Goal: Task Accomplishment & Management: Use online tool/utility

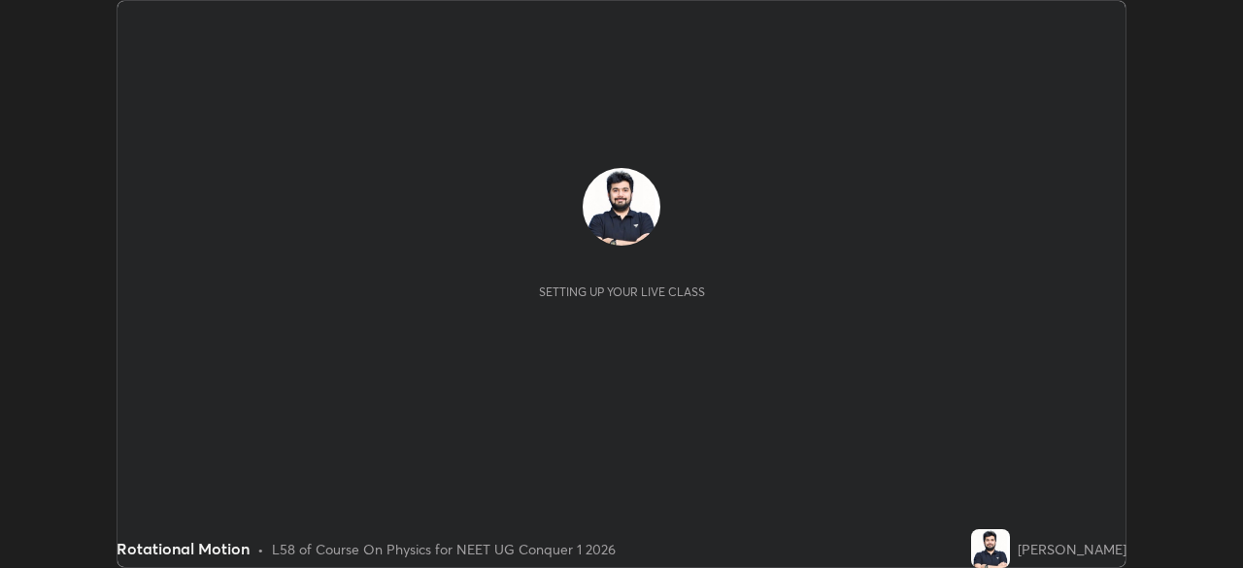
scroll to position [568, 1242]
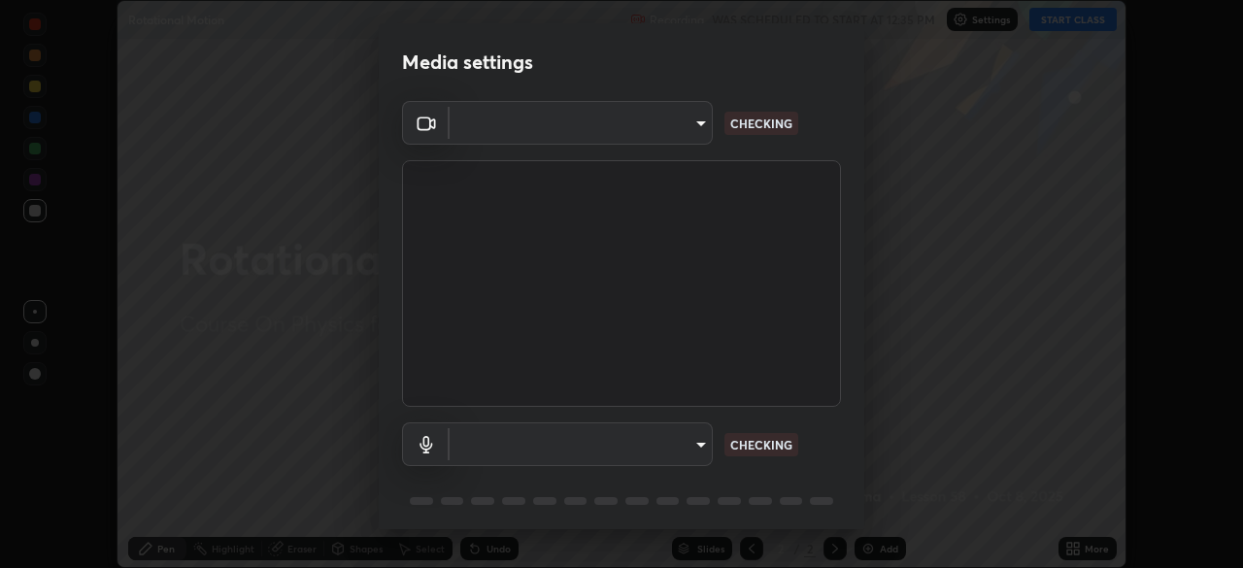
type input "71b0b5903dbe2f19866722545fb63627b4ea9dc08965a3ab927889d17f042457"
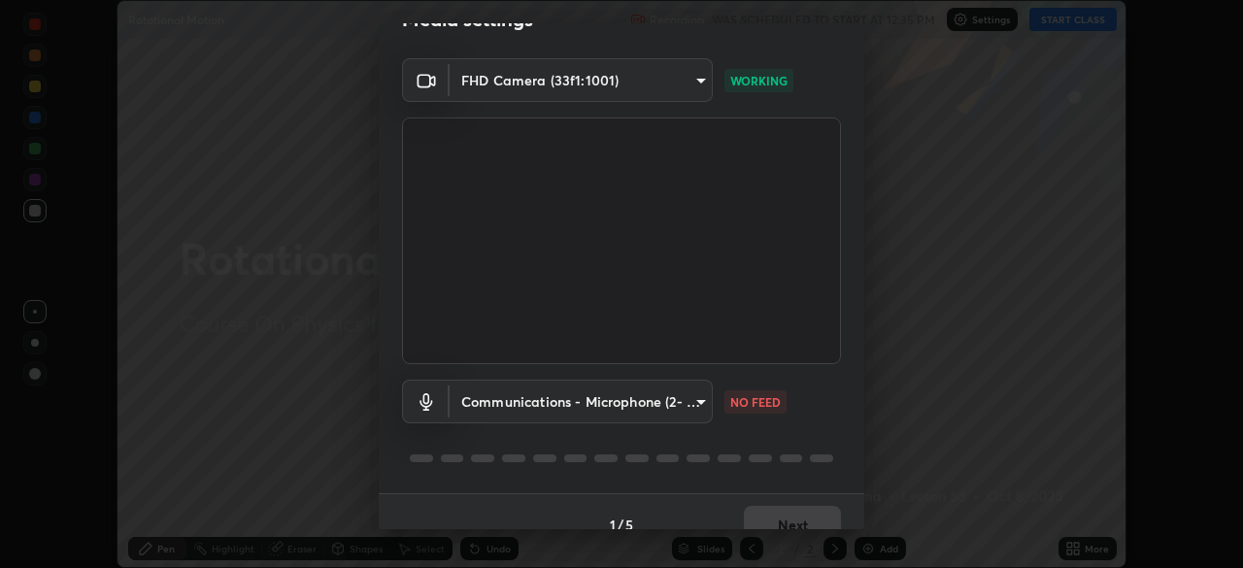
scroll to position [69, 0]
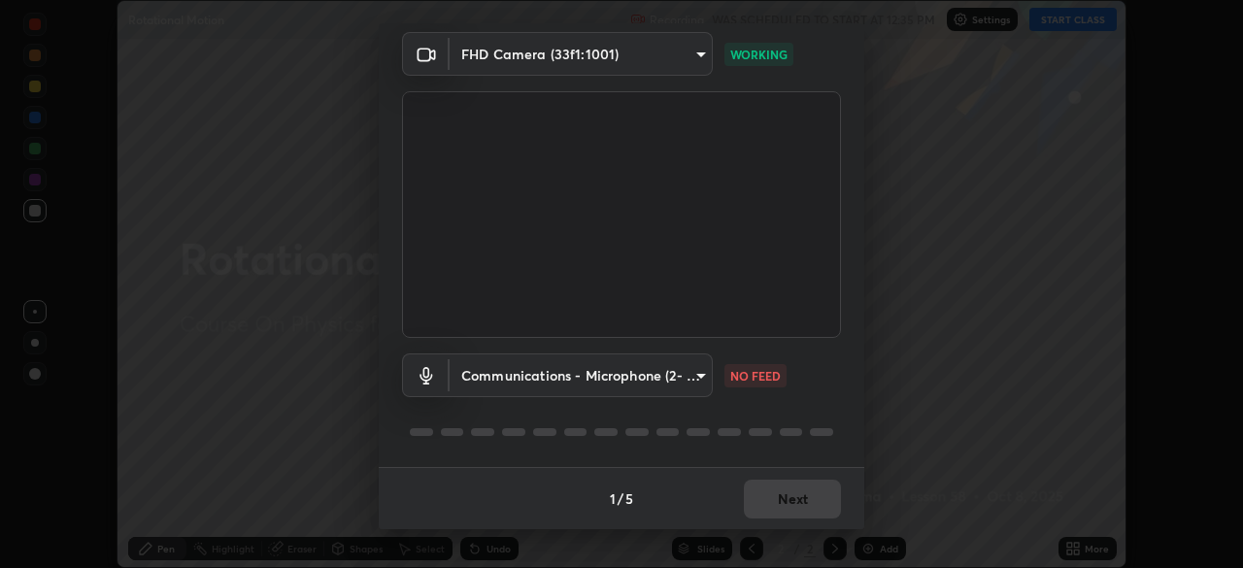
click at [681, 387] on body "Erase all Rotational Motion Recording WAS SCHEDULED TO START AT 12:35 PM Settin…" at bounding box center [621, 284] width 1243 height 568
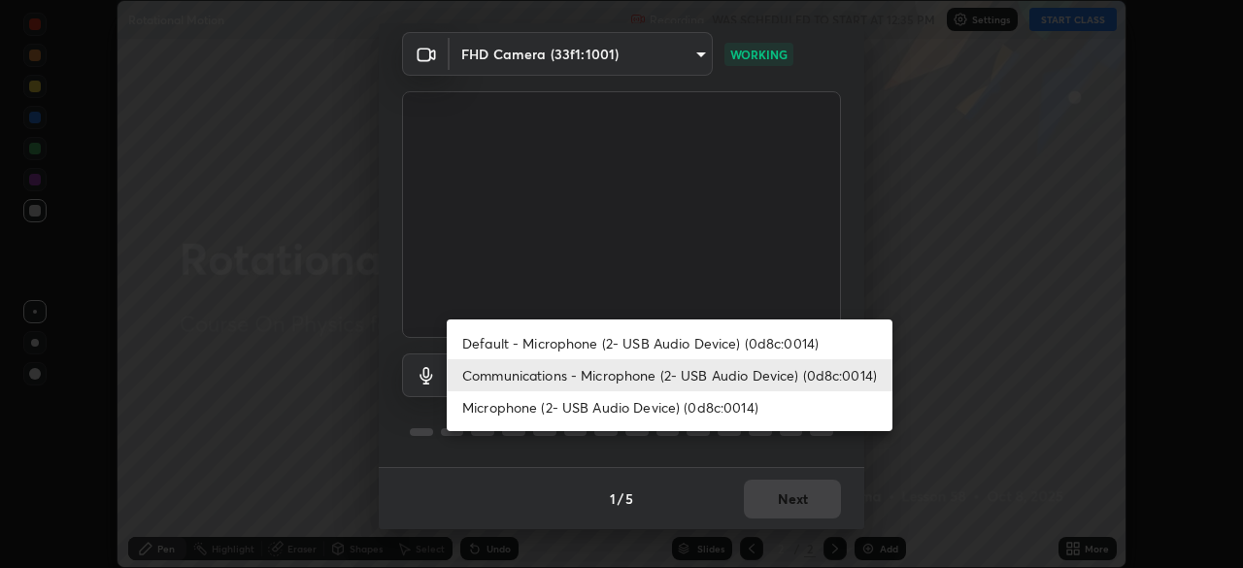
click at [692, 342] on li "Default - Microphone (2- USB Audio Device) (0d8c:0014)" at bounding box center [670, 343] width 446 height 32
type input "default"
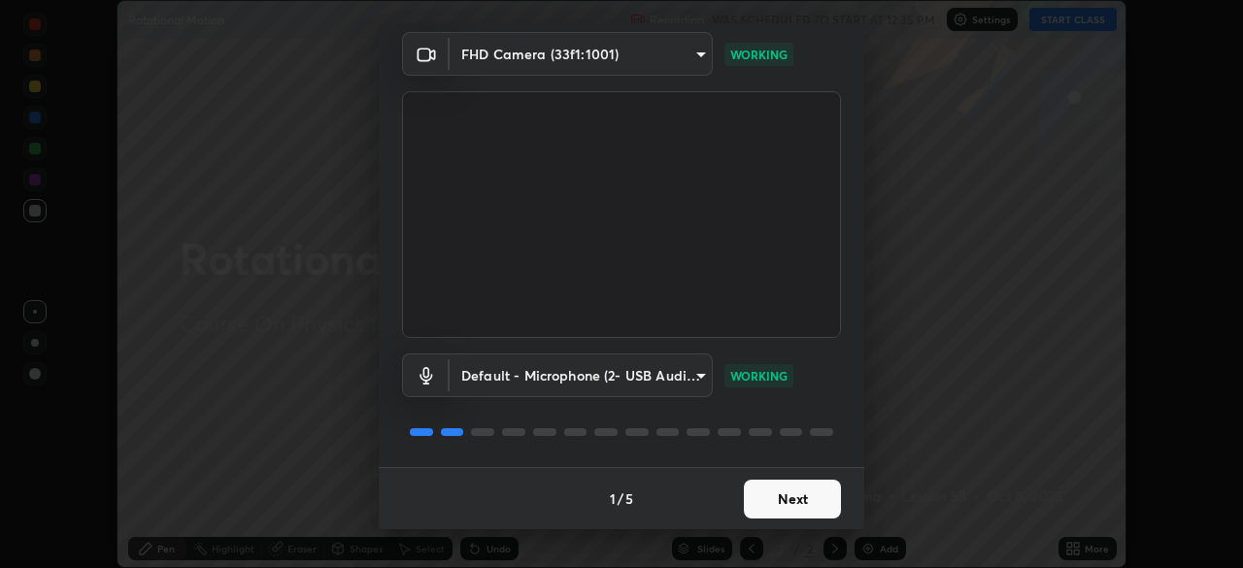
click at [795, 497] on button "Next" at bounding box center [792, 499] width 97 height 39
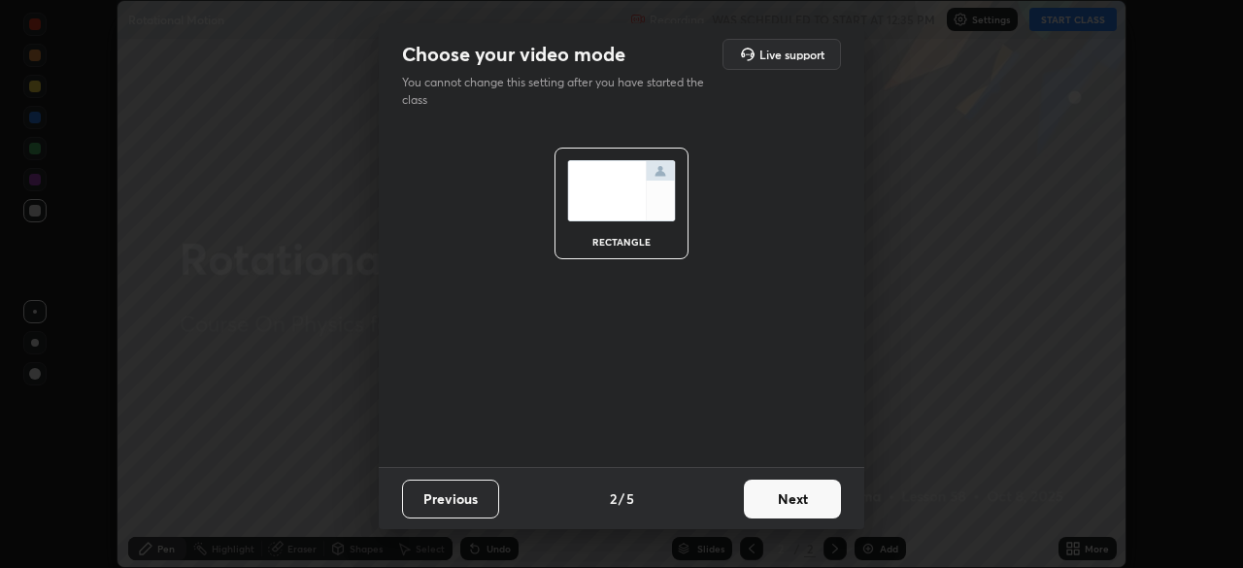
scroll to position [0, 0]
click at [794, 492] on button "Next" at bounding box center [792, 499] width 97 height 39
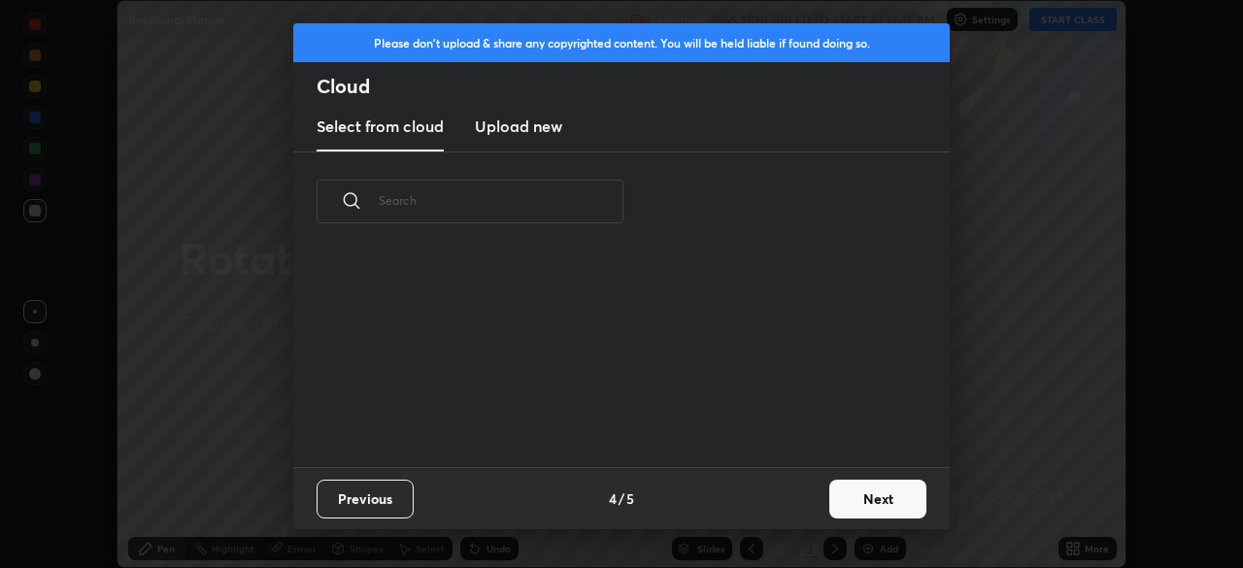
click at [801, 492] on div "Previous 4 / 5 Next" at bounding box center [621, 498] width 657 height 62
click at [855, 500] on button "Next" at bounding box center [877, 499] width 97 height 39
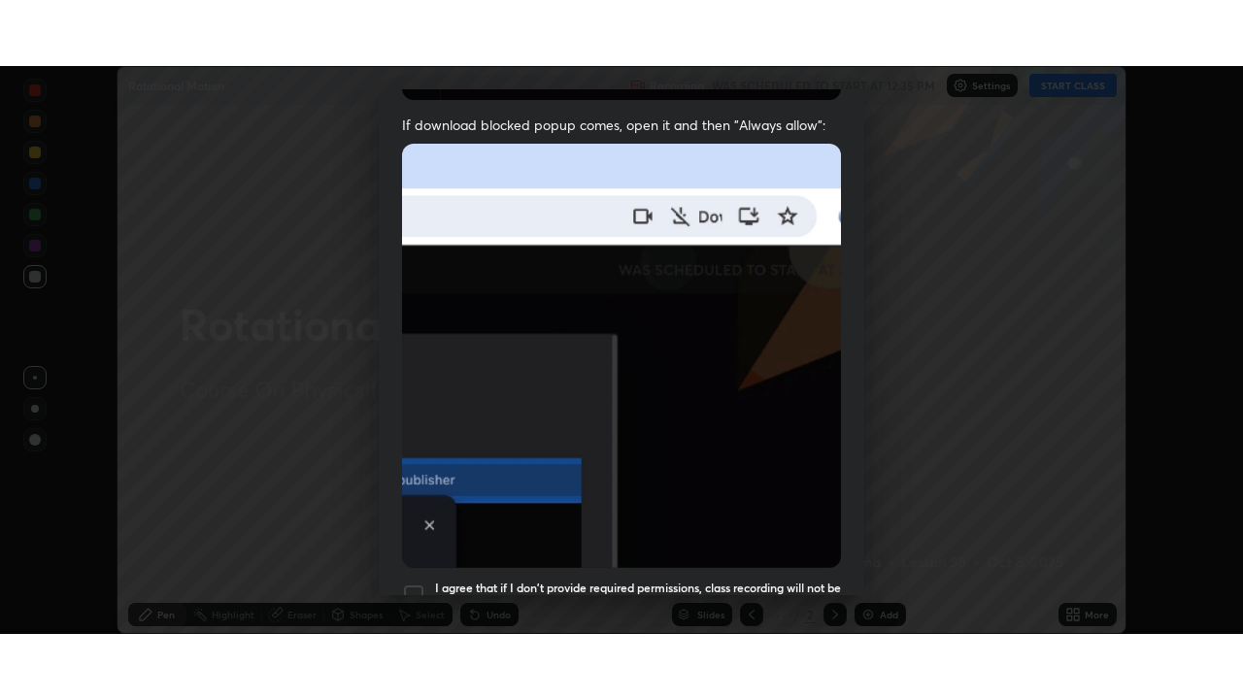
scroll to position [465, 0]
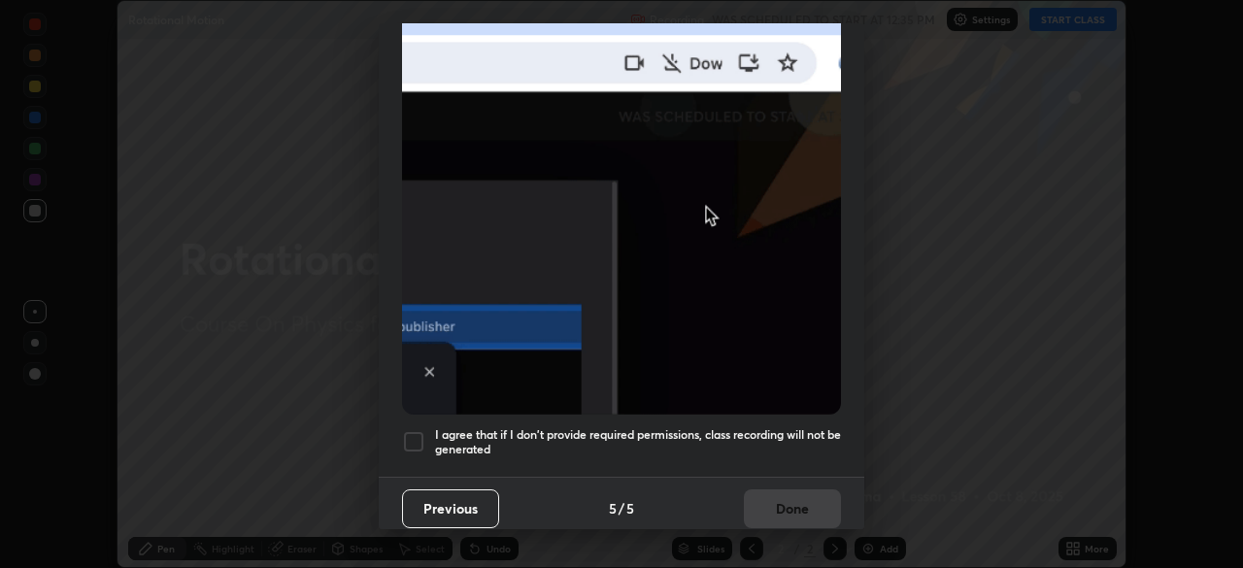
click at [414, 433] on div at bounding box center [413, 441] width 23 height 23
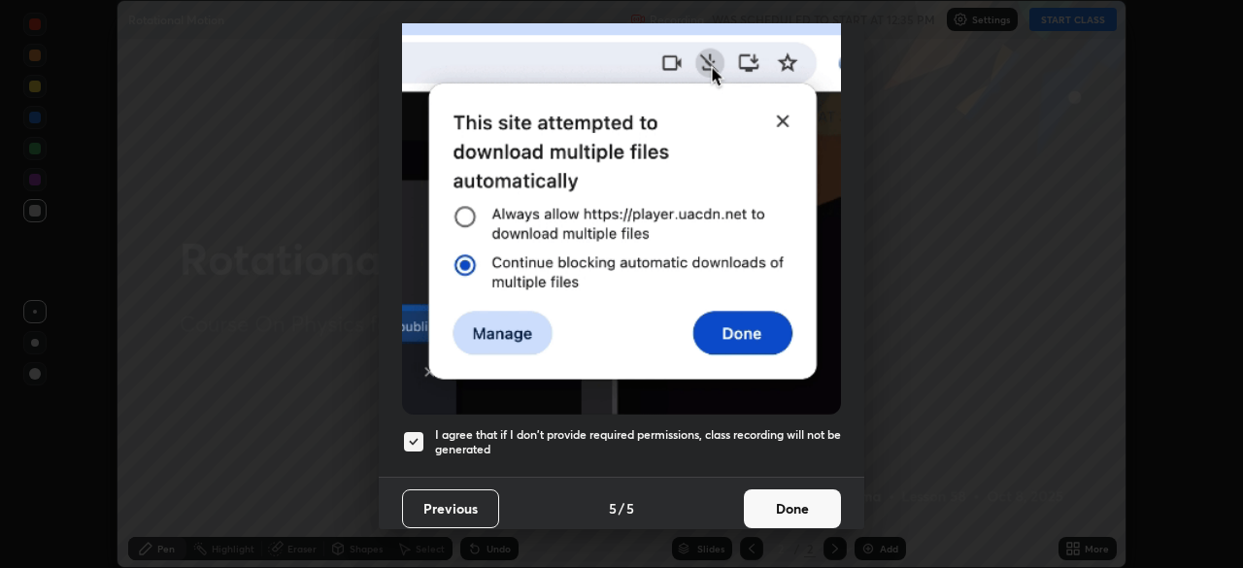
click at [812, 497] on button "Done" at bounding box center [792, 509] width 97 height 39
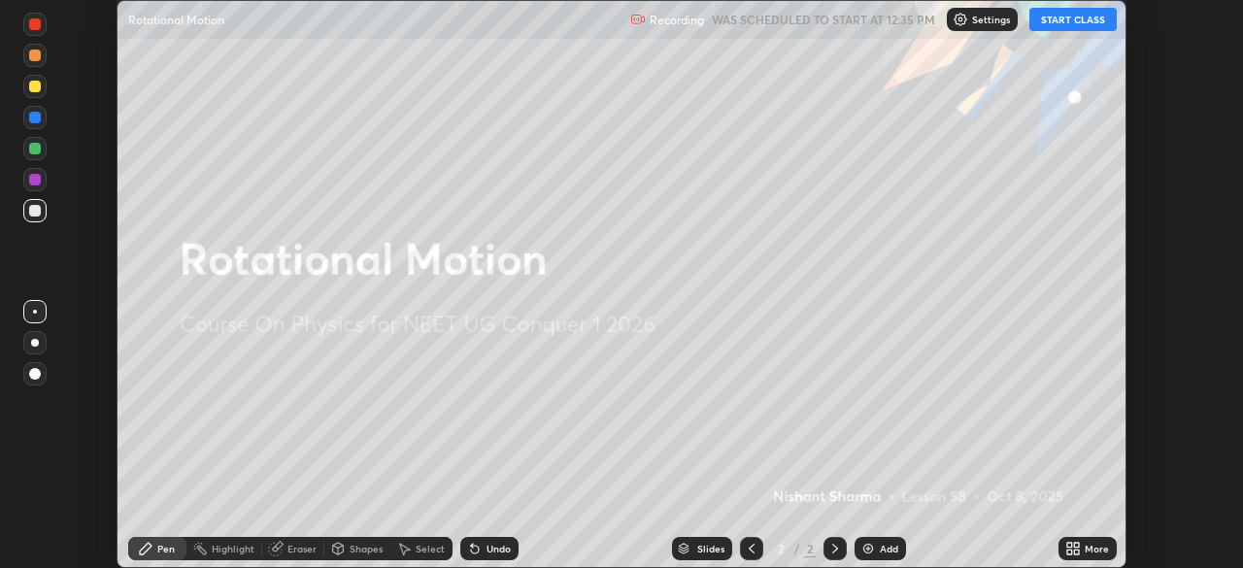
click at [1081, 23] on button "START CLASS" at bounding box center [1073, 19] width 87 height 23
click at [1088, 547] on div "More" at bounding box center [1097, 549] width 24 height 10
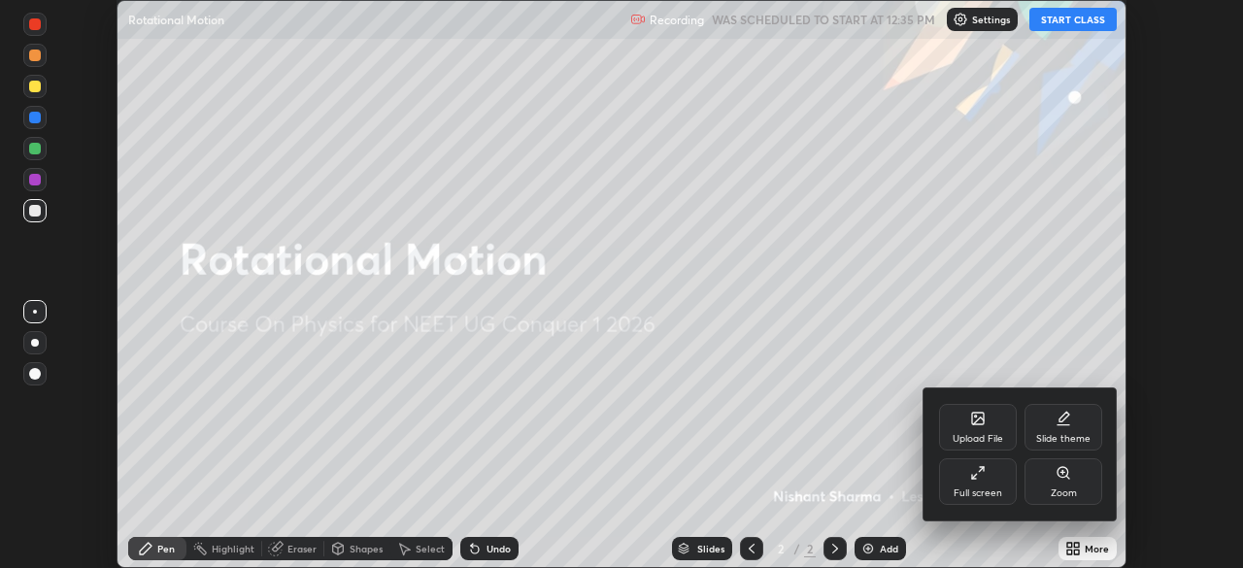
click at [972, 489] on div "Full screen" at bounding box center [978, 494] width 49 height 10
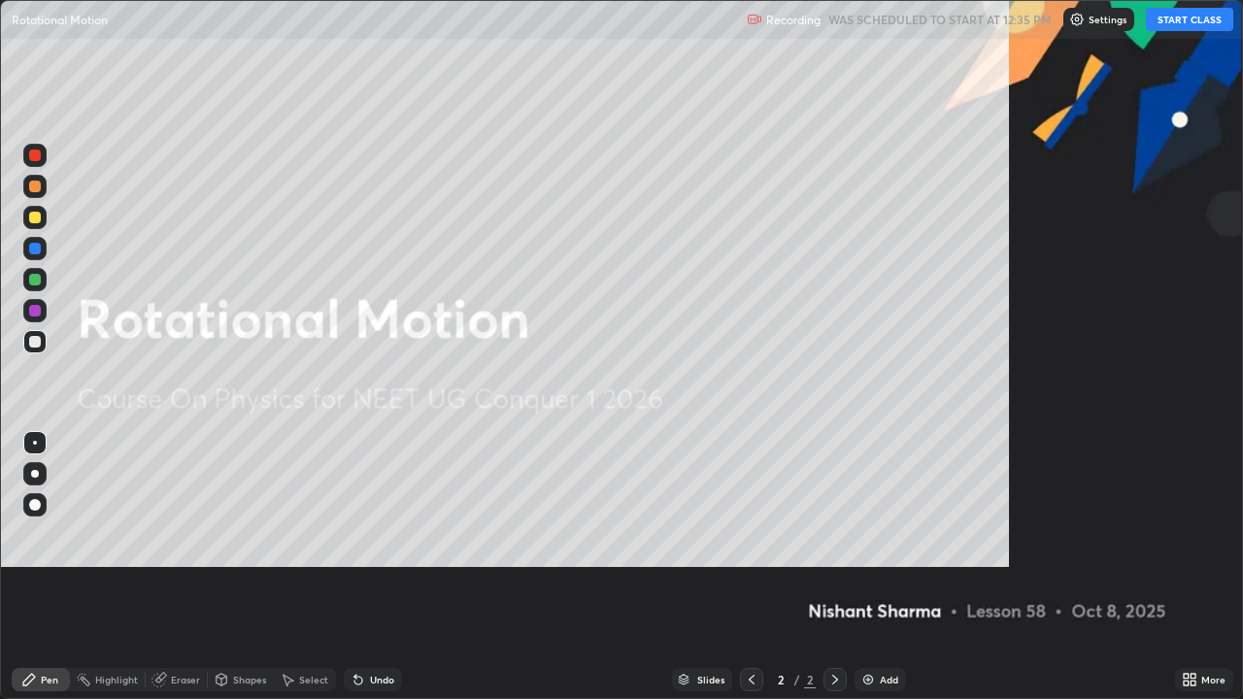
scroll to position [699, 1243]
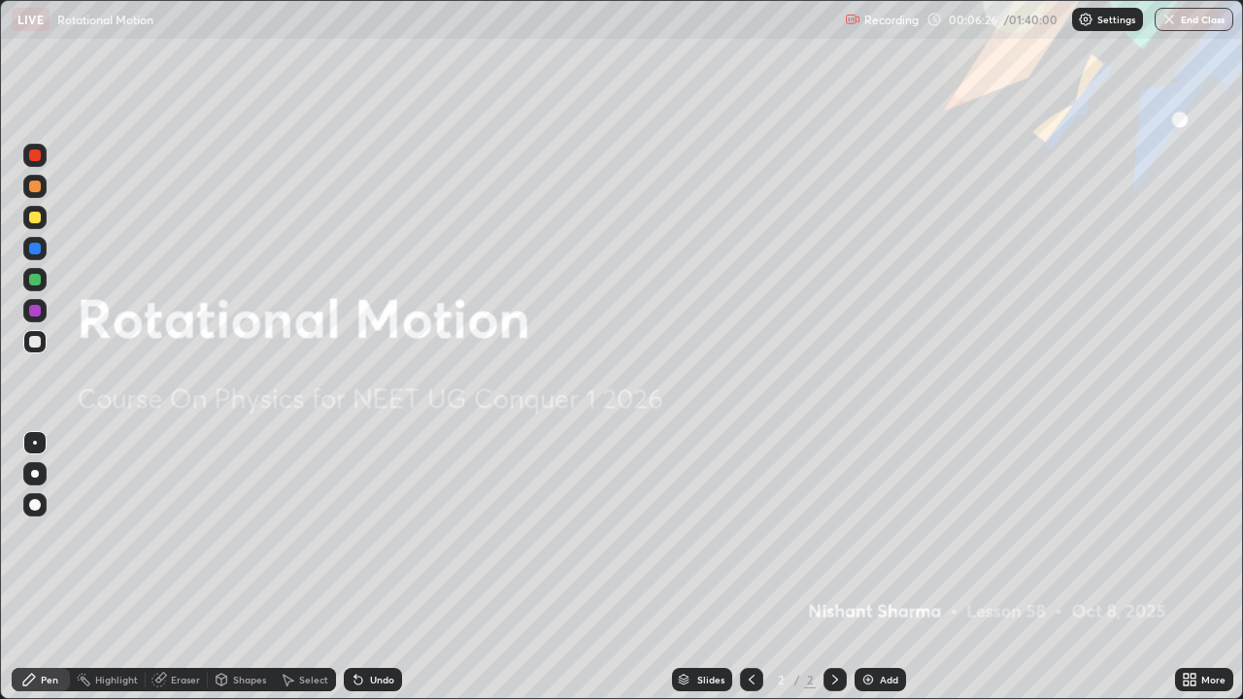
click at [880, 567] on div "Add" at bounding box center [889, 680] width 18 height 10
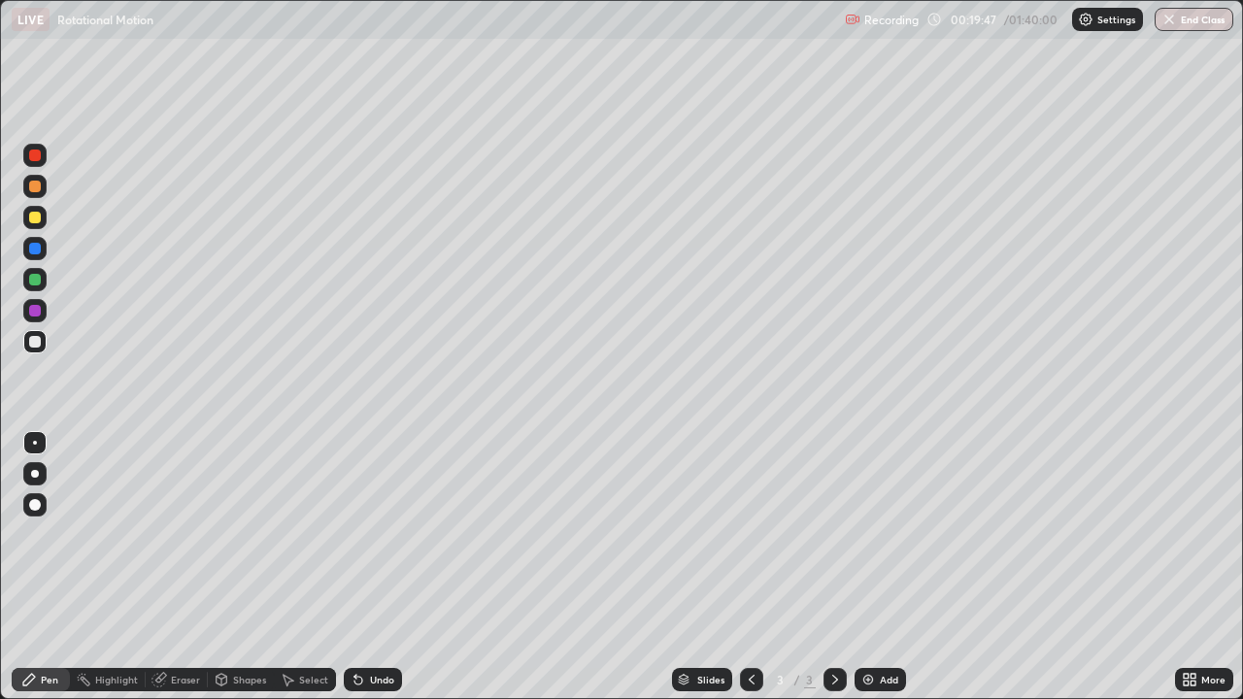
click at [364, 567] on div "Undo" at bounding box center [373, 679] width 58 height 23
click at [877, 567] on div "Add" at bounding box center [880, 679] width 51 height 23
click at [865, 567] on img at bounding box center [869, 680] width 16 height 16
click at [883, 567] on div "Add" at bounding box center [889, 680] width 18 height 10
click at [378, 567] on div "Undo" at bounding box center [382, 680] width 24 height 10
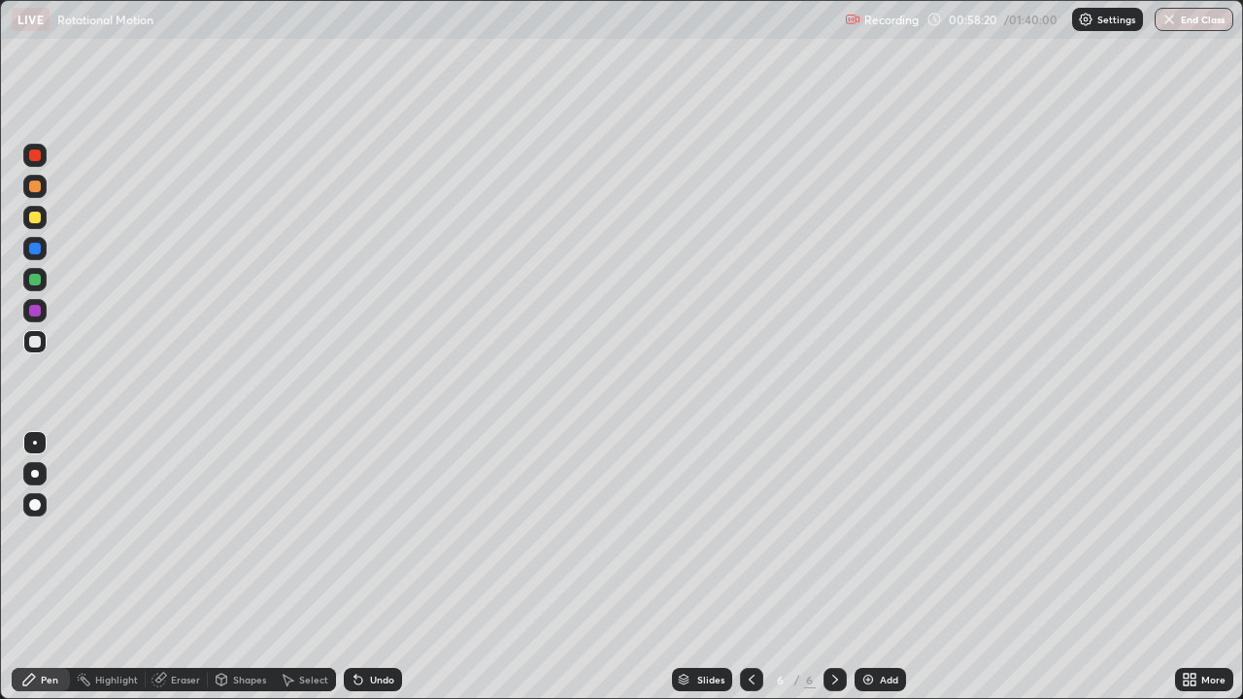
click at [376, 567] on div "Undo" at bounding box center [382, 680] width 24 height 10
click at [379, 567] on div "Undo" at bounding box center [382, 680] width 24 height 10
click at [381, 567] on div "Undo" at bounding box center [382, 680] width 24 height 10
click at [372, 567] on div "Undo" at bounding box center [382, 680] width 24 height 10
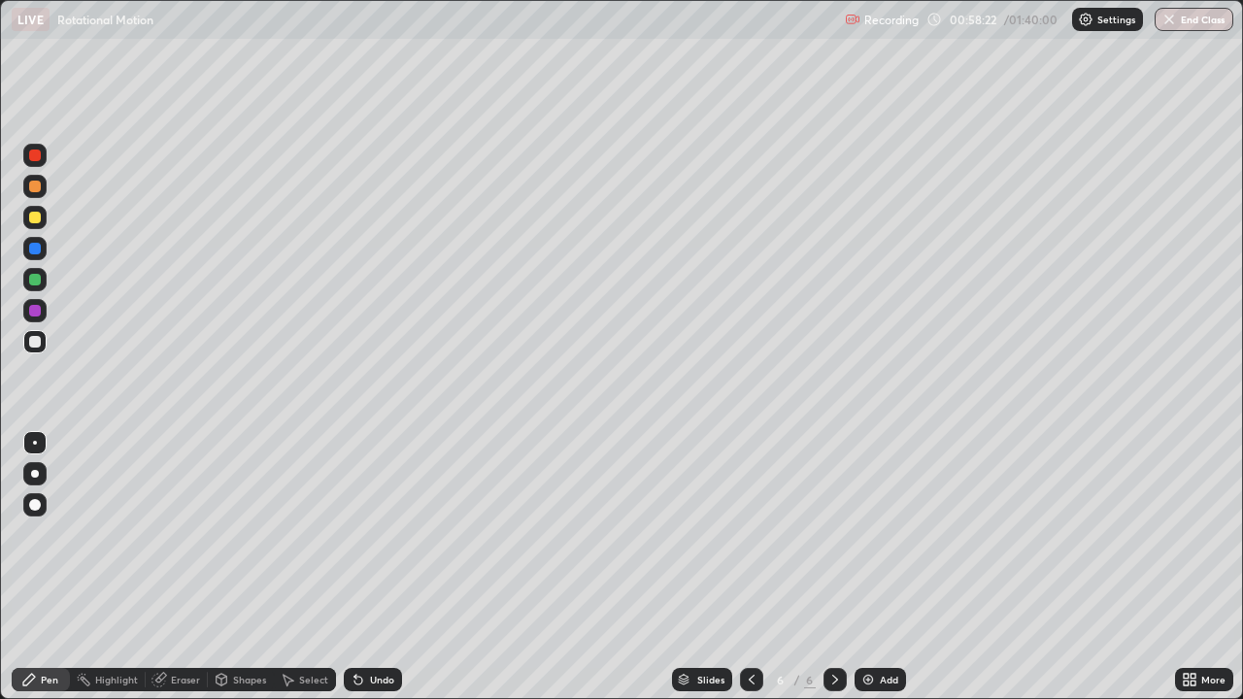
click at [375, 567] on div "Undo" at bounding box center [382, 680] width 24 height 10
click at [376, 567] on div "Undo" at bounding box center [382, 680] width 24 height 10
click at [871, 567] on img at bounding box center [869, 680] width 16 height 16
click at [36, 222] on div at bounding box center [35, 218] width 12 height 12
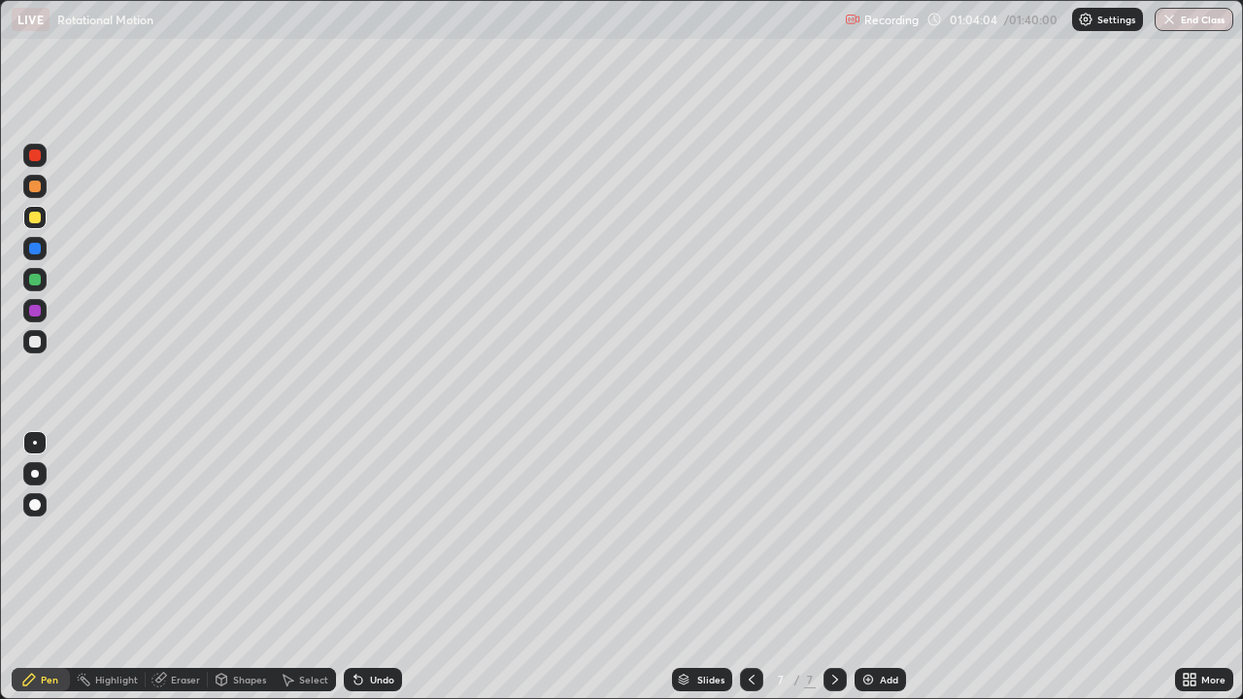
click at [390, 567] on div "Undo" at bounding box center [373, 679] width 58 height 23
click at [396, 567] on div "Undo" at bounding box center [373, 679] width 58 height 23
click at [381, 567] on div "Undo" at bounding box center [382, 680] width 24 height 10
click at [374, 567] on div "Undo" at bounding box center [382, 680] width 24 height 10
click at [377, 567] on div "Undo" at bounding box center [382, 680] width 24 height 10
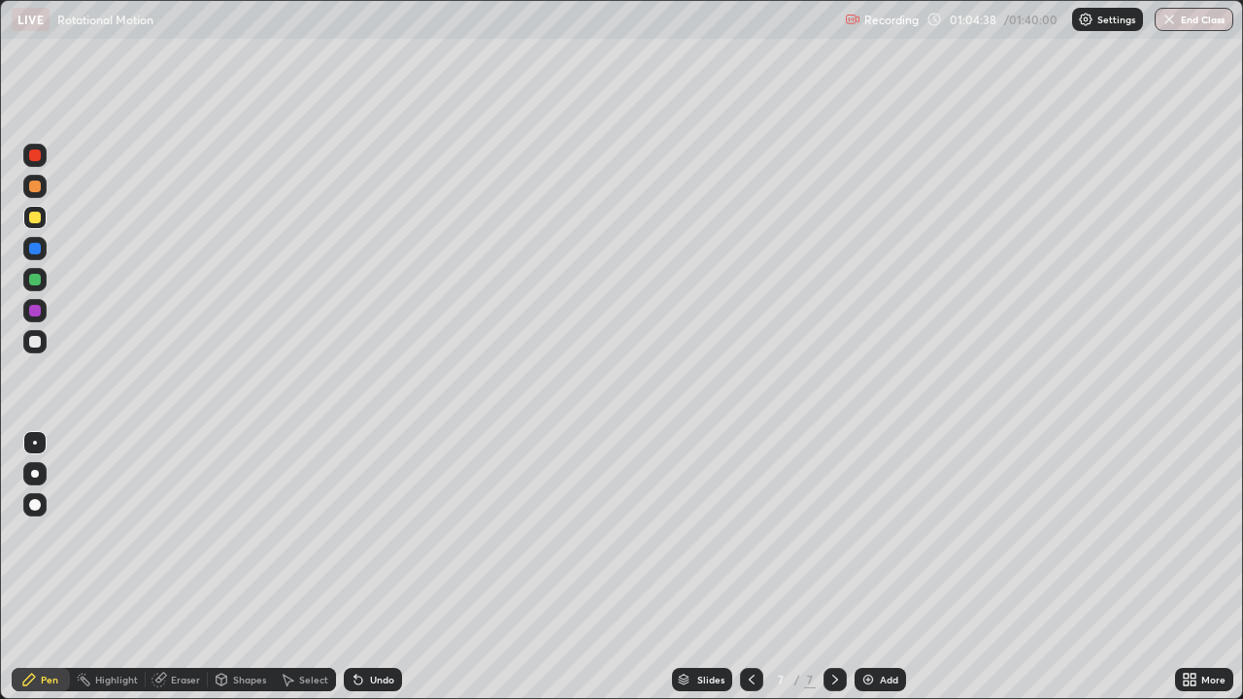
click at [380, 567] on div "Undo" at bounding box center [382, 680] width 24 height 10
click at [378, 567] on div "Undo" at bounding box center [382, 680] width 24 height 10
click at [377, 567] on div "Undo" at bounding box center [382, 680] width 24 height 10
click at [381, 567] on div "Undo" at bounding box center [382, 680] width 24 height 10
click at [876, 567] on div "Add" at bounding box center [880, 679] width 51 height 23
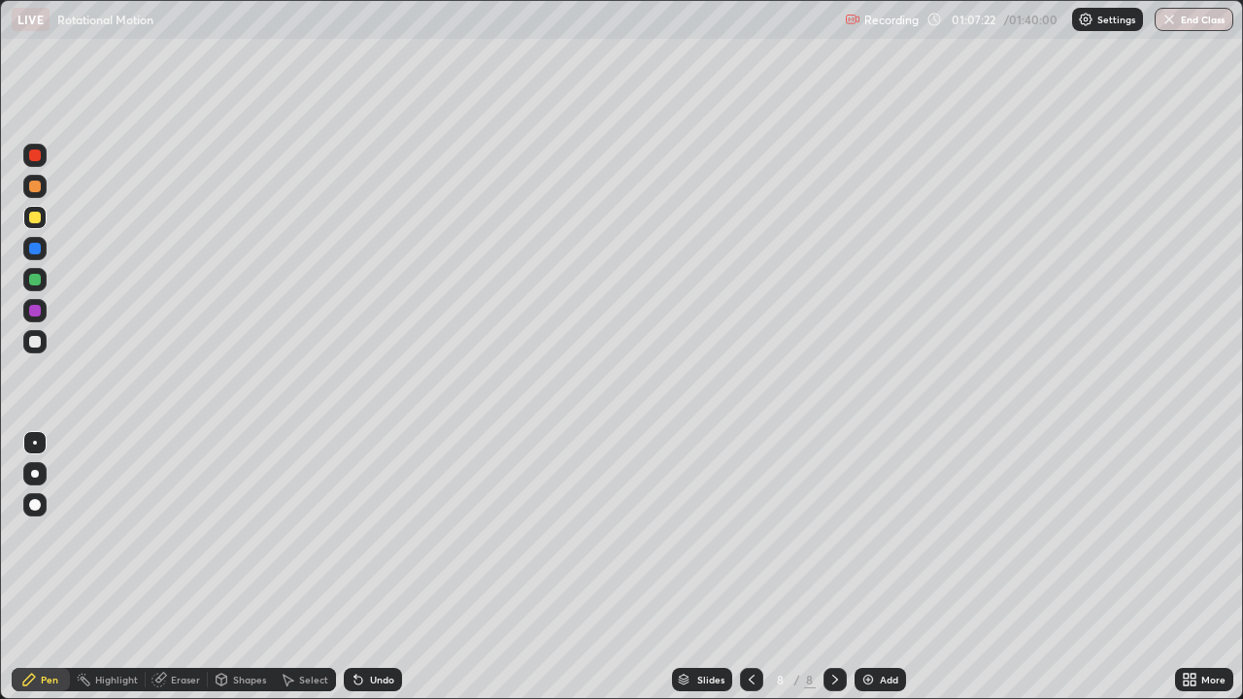
click at [381, 567] on div "Undo" at bounding box center [382, 680] width 24 height 10
click at [379, 567] on div "Undo" at bounding box center [382, 680] width 24 height 10
click at [381, 567] on div "Undo" at bounding box center [382, 680] width 24 height 10
click at [384, 567] on div "Undo" at bounding box center [382, 680] width 24 height 10
click at [185, 567] on div "Eraser" at bounding box center [185, 680] width 29 height 10
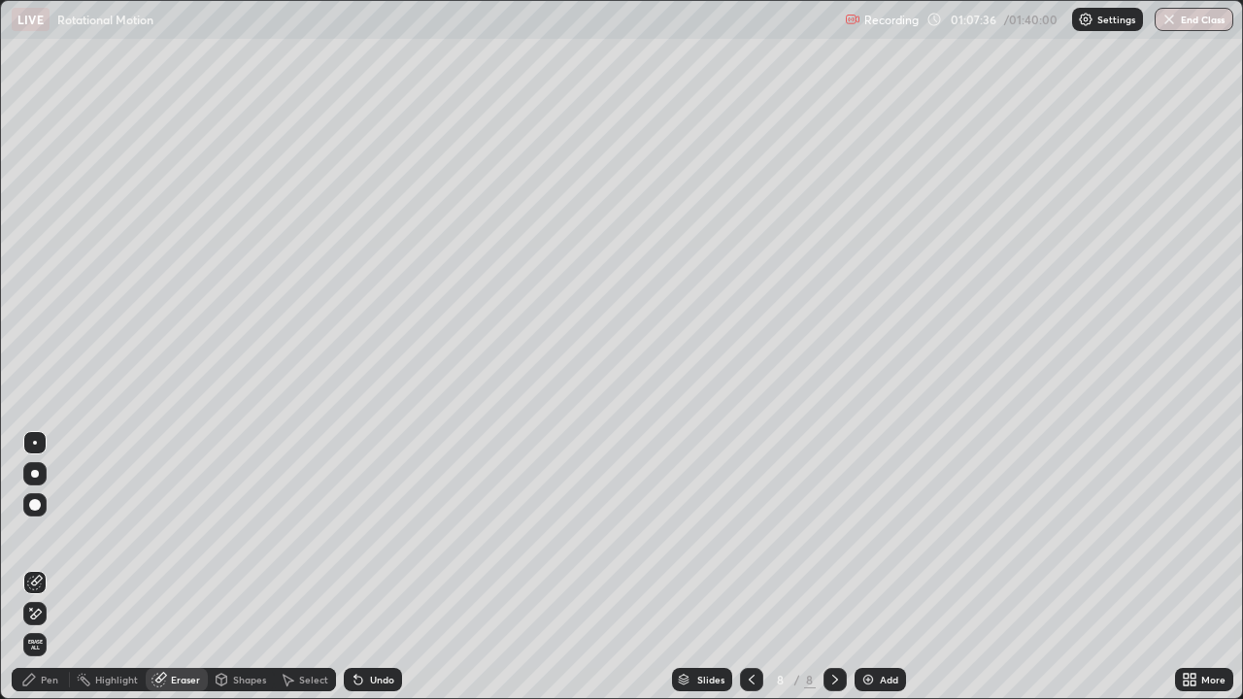
click at [46, 567] on div at bounding box center [34, 613] width 23 height 23
click at [49, 567] on div "Pen" at bounding box center [49, 680] width 17 height 10
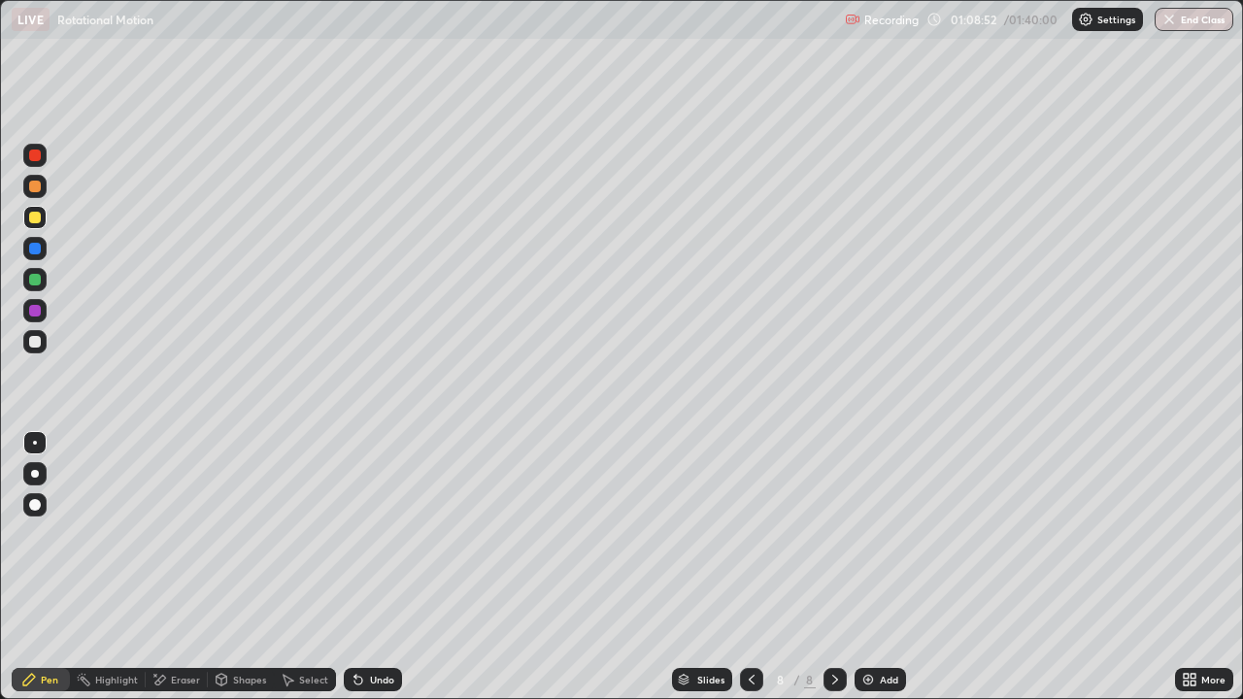
click at [371, 567] on div "Undo" at bounding box center [382, 680] width 24 height 10
click at [865, 567] on img at bounding box center [869, 680] width 16 height 16
click at [877, 567] on div "Add" at bounding box center [880, 679] width 51 height 23
click at [189, 567] on div "Eraser" at bounding box center [177, 679] width 62 height 23
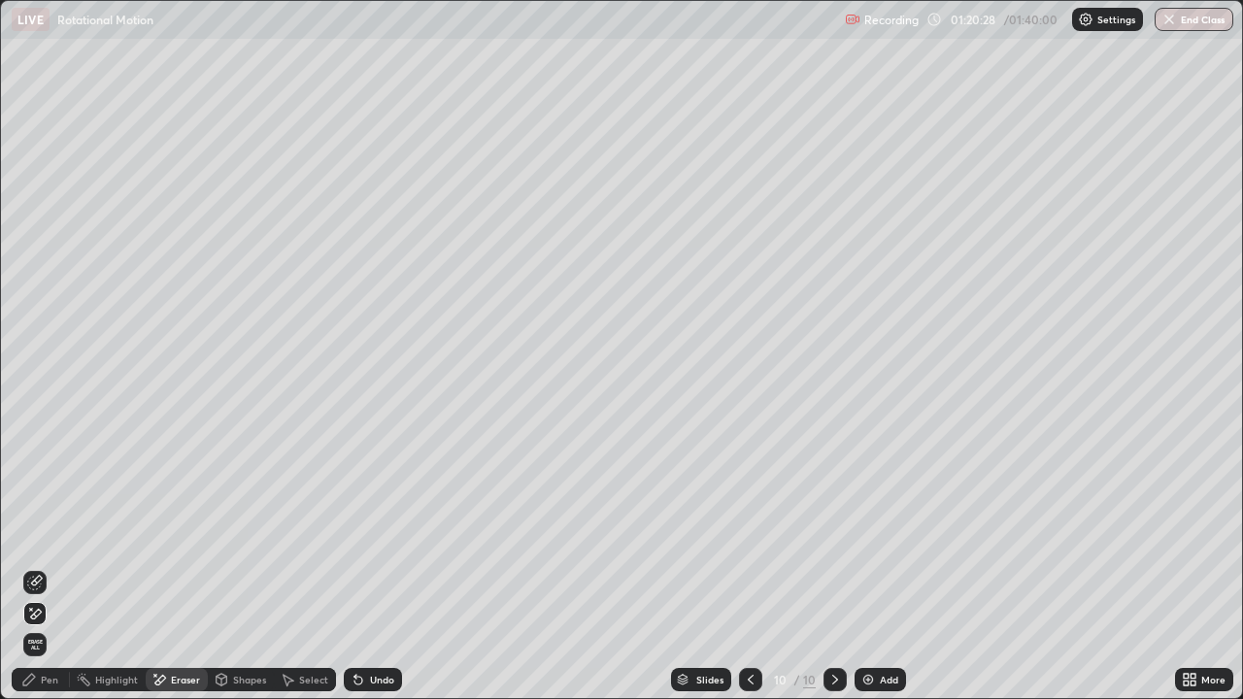
click at [51, 567] on div "Pen" at bounding box center [41, 679] width 58 height 23
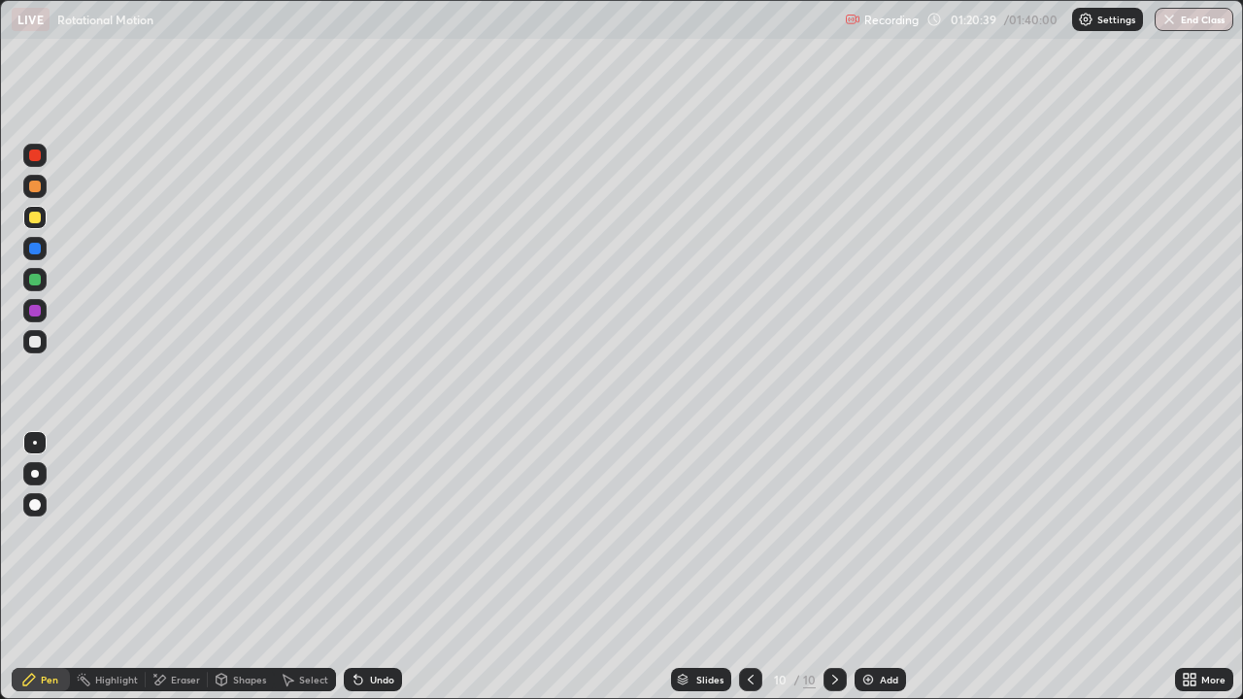
click at [376, 567] on div "Undo" at bounding box center [382, 680] width 24 height 10
click at [867, 567] on img at bounding box center [869, 680] width 16 height 16
click at [754, 567] on icon at bounding box center [752, 680] width 16 height 16
click at [832, 567] on icon at bounding box center [835, 680] width 6 height 10
click at [378, 567] on div "Undo" at bounding box center [382, 680] width 24 height 10
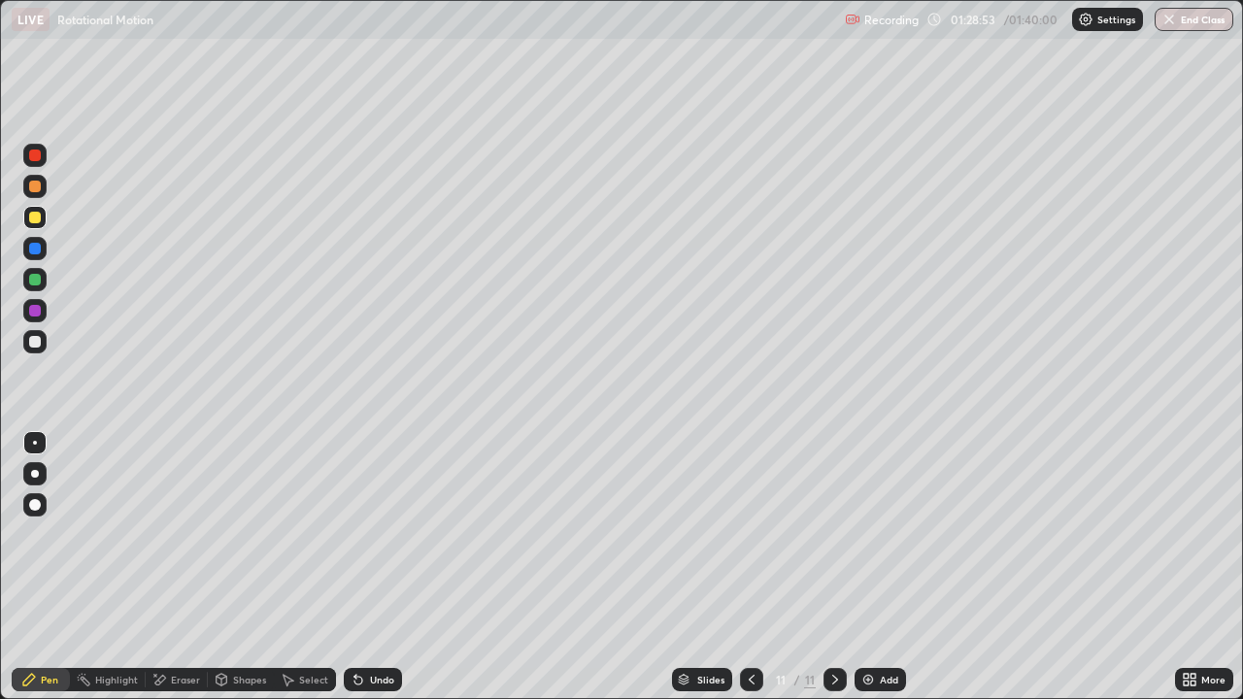
click at [376, 567] on div "Undo" at bounding box center [382, 680] width 24 height 10
click at [375, 567] on div "Undo" at bounding box center [382, 680] width 24 height 10
click at [374, 567] on div "Undo" at bounding box center [382, 680] width 24 height 10
click at [376, 567] on div "Undo" at bounding box center [382, 680] width 24 height 10
click at [374, 567] on div "Undo" at bounding box center [382, 680] width 24 height 10
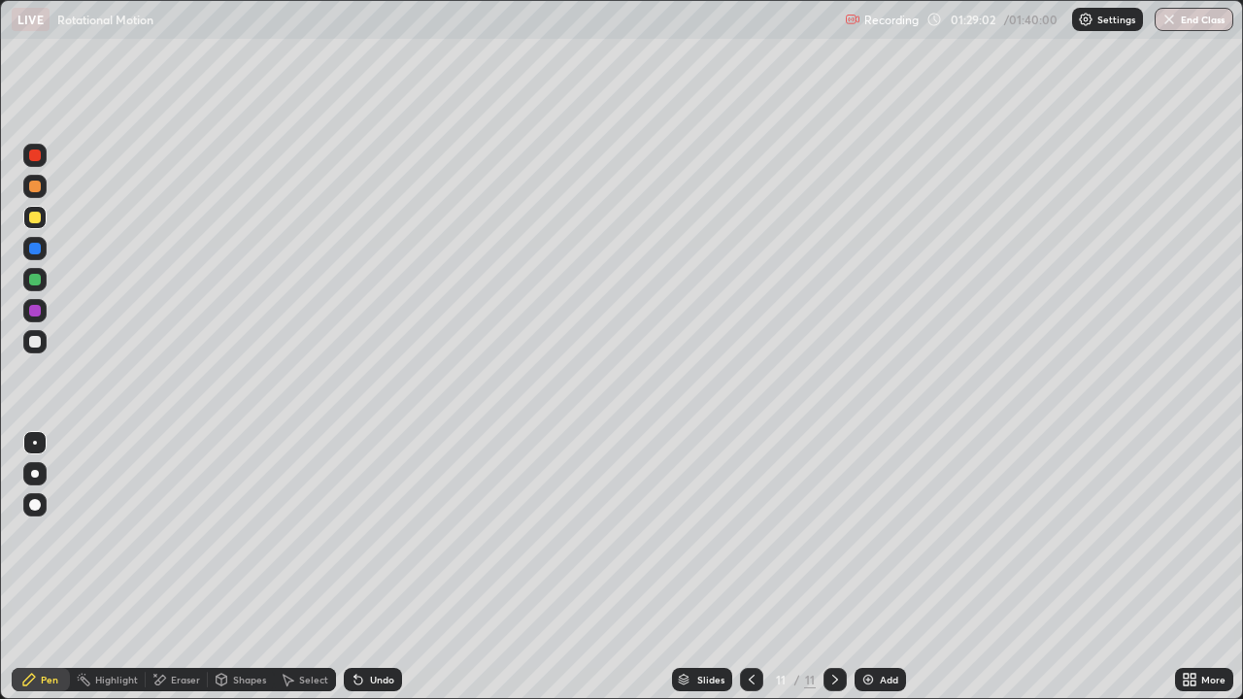
click at [375, 567] on div "Undo" at bounding box center [382, 680] width 24 height 10
click at [376, 567] on div "Undo" at bounding box center [382, 680] width 24 height 10
click at [388, 567] on div "Undo" at bounding box center [382, 680] width 24 height 10
click at [387, 567] on div "Undo" at bounding box center [382, 680] width 24 height 10
click at [386, 567] on div "Undo" at bounding box center [382, 680] width 24 height 10
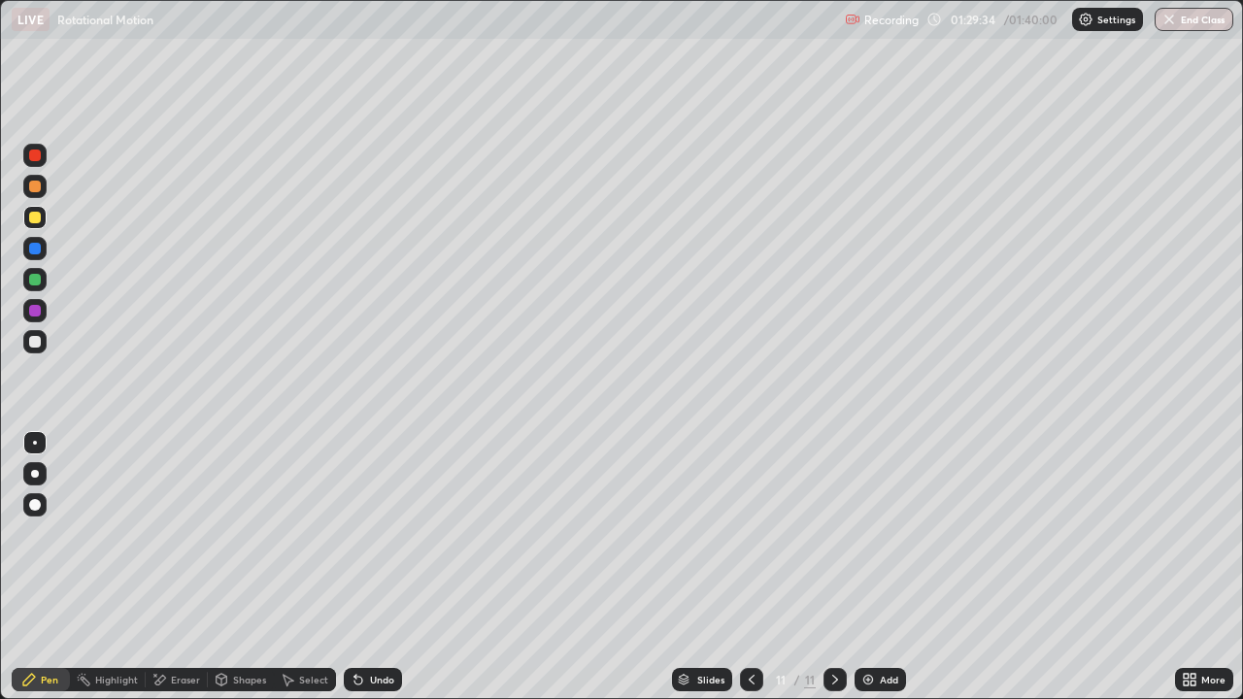
click at [385, 567] on div "Undo" at bounding box center [382, 680] width 24 height 10
click at [388, 567] on div "Undo" at bounding box center [382, 680] width 24 height 10
click at [389, 567] on div "Undo" at bounding box center [382, 680] width 24 height 10
click at [385, 567] on div "Undo" at bounding box center [382, 680] width 24 height 10
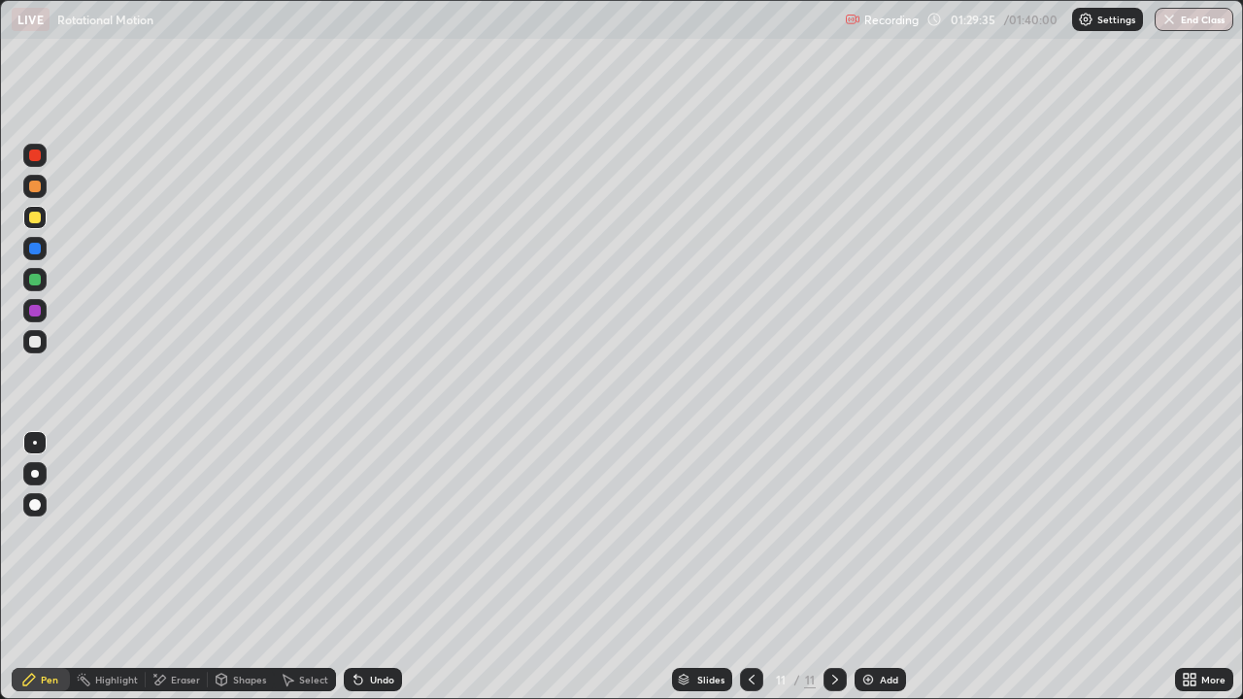
click at [385, 567] on div "Undo" at bounding box center [382, 680] width 24 height 10
click at [381, 567] on div "Undo" at bounding box center [382, 680] width 24 height 10
click at [383, 567] on div "Undo" at bounding box center [382, 680] width 24 height 10
click at [870, 567] on img at bounding box center [869, 680] width 16 height 16
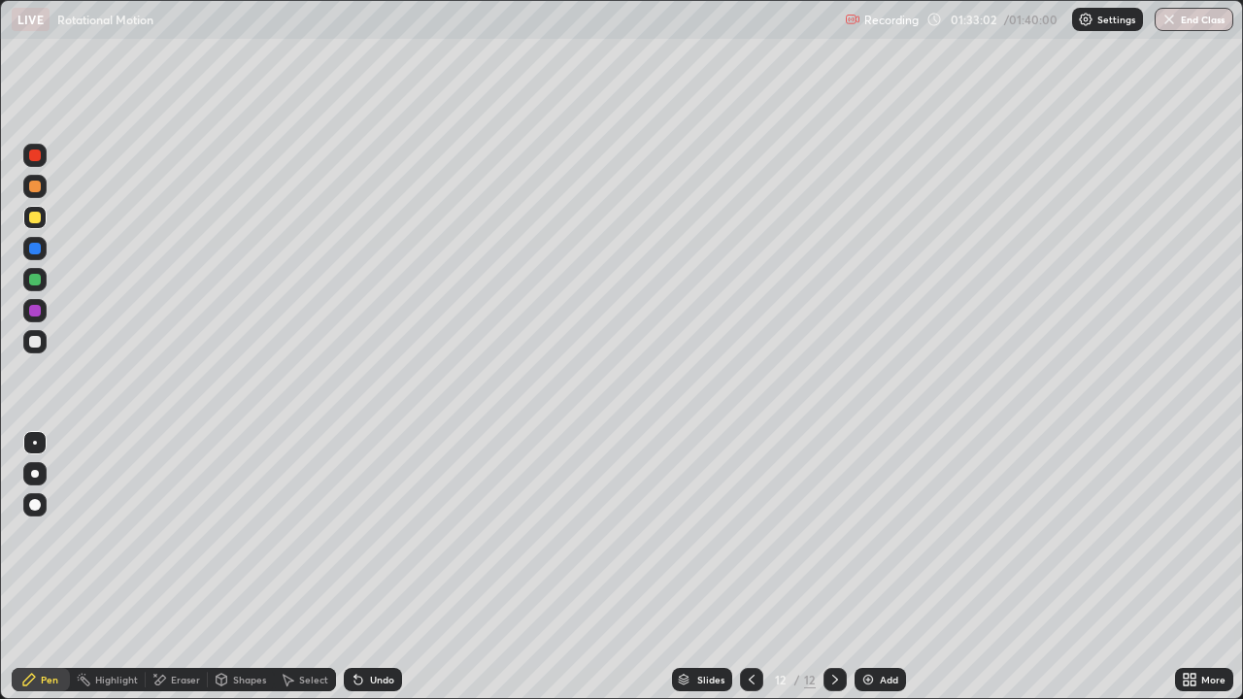
click at [752, 567] on icon at bounding box center [752, 680] width 16 height 16
click at [187, 567] on div "Eraser" at bounding box center [185, 680] width 29 height 10
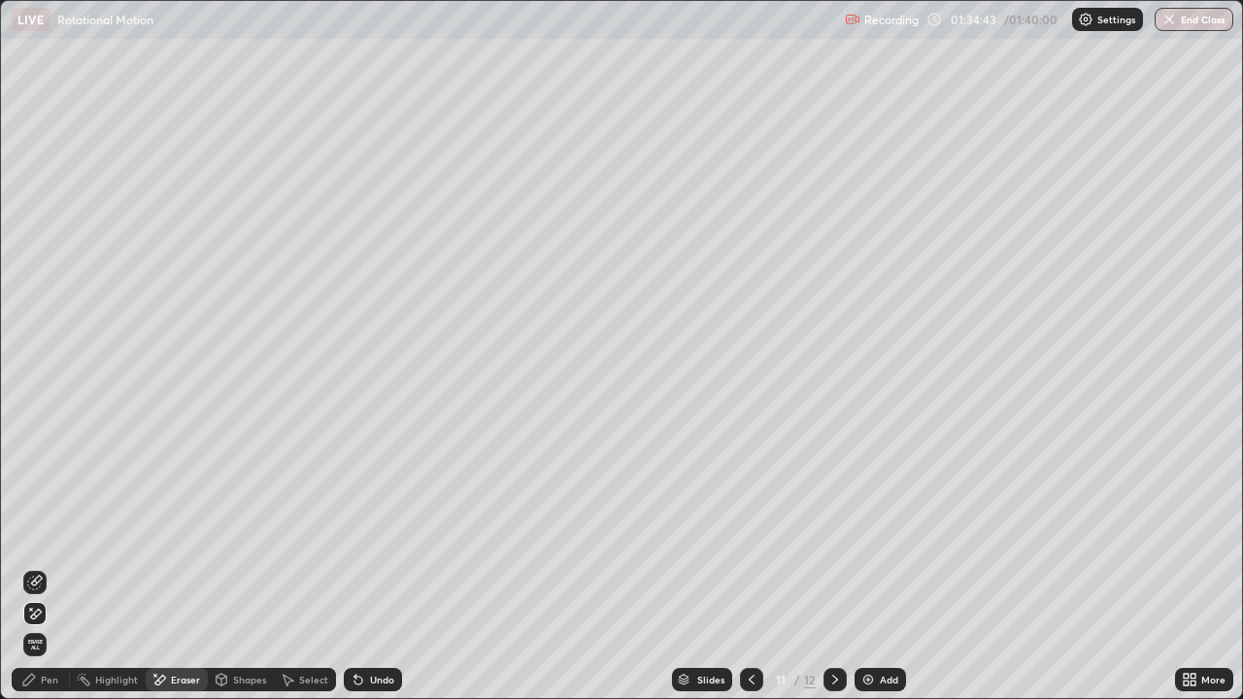
click at [55, 567] on div "Pen" at bounding box center [49, 680] width 17 height 10
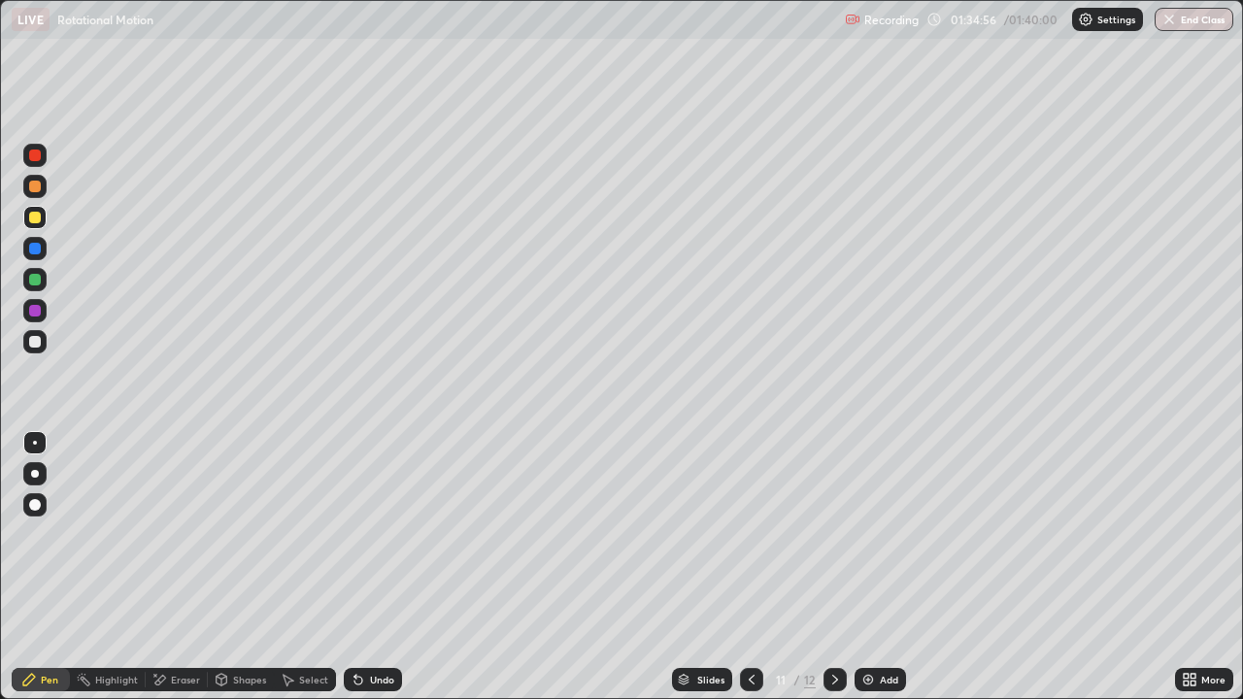
click at [185, 567] on div "Eraser" at bounding box center [185, 680] width 29 height 10
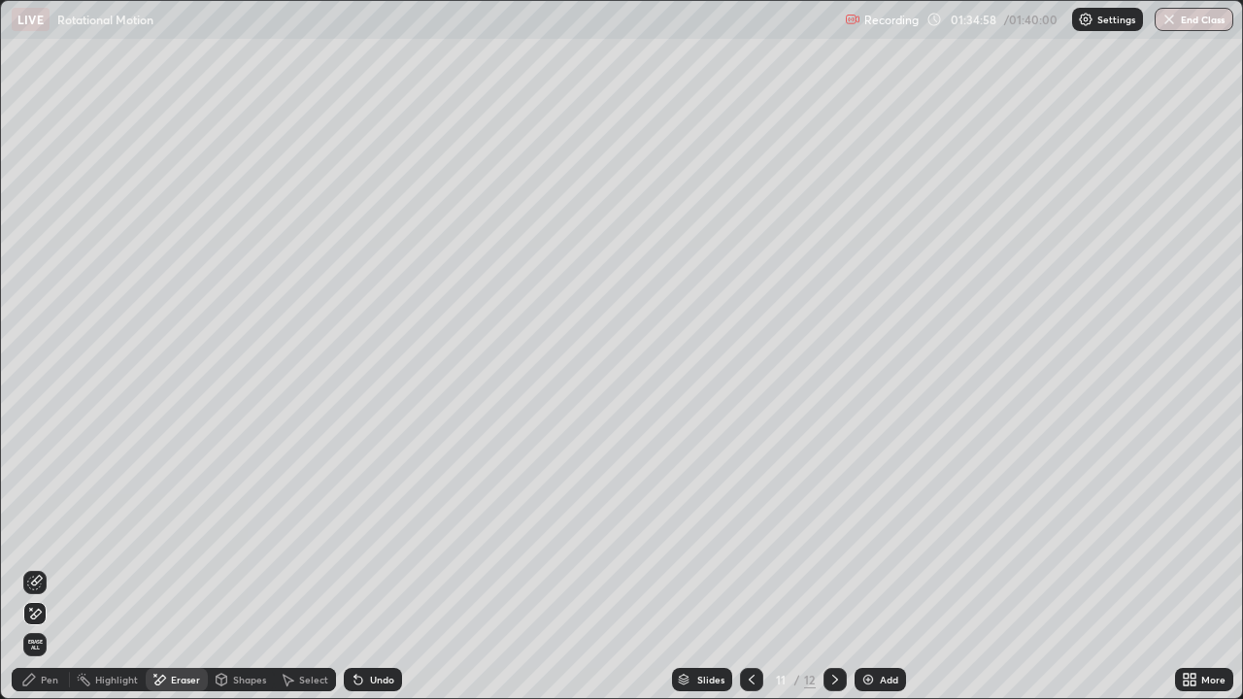
click at [43, 567] on div "Pen" at bounding box center [49, 680] width 17 height 10
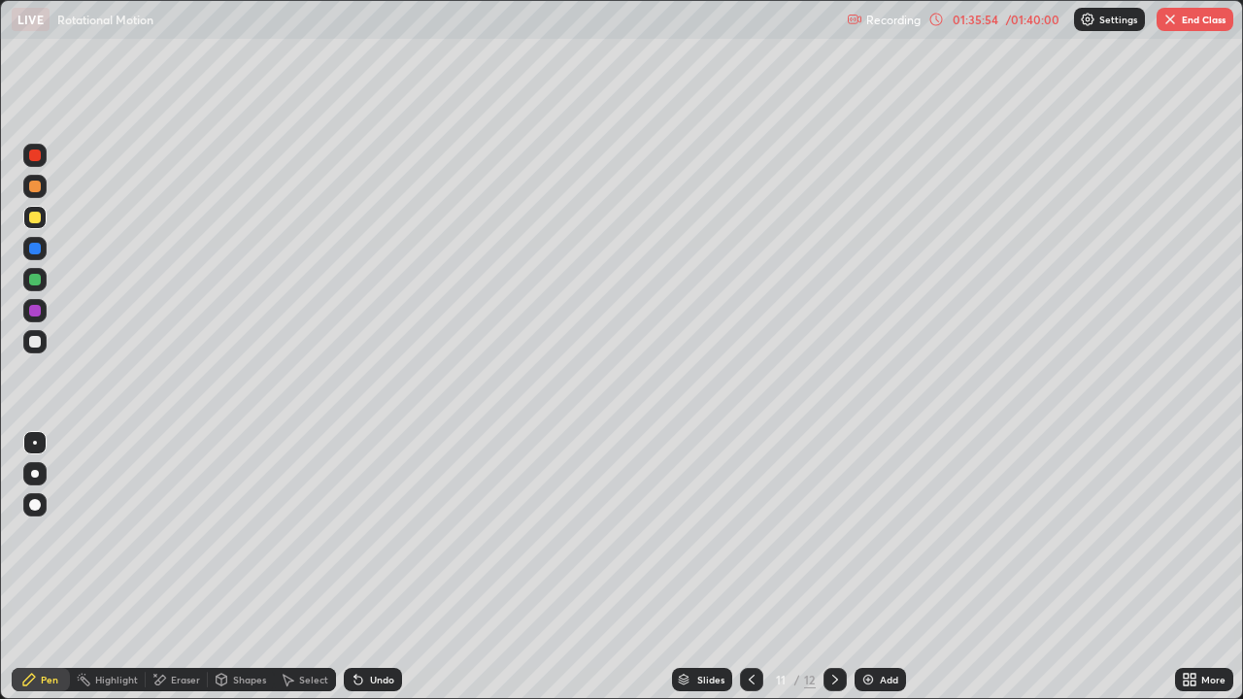
click at [189, 567] on div "Eraser" at bounding box center [185, 680] width 29 height 10
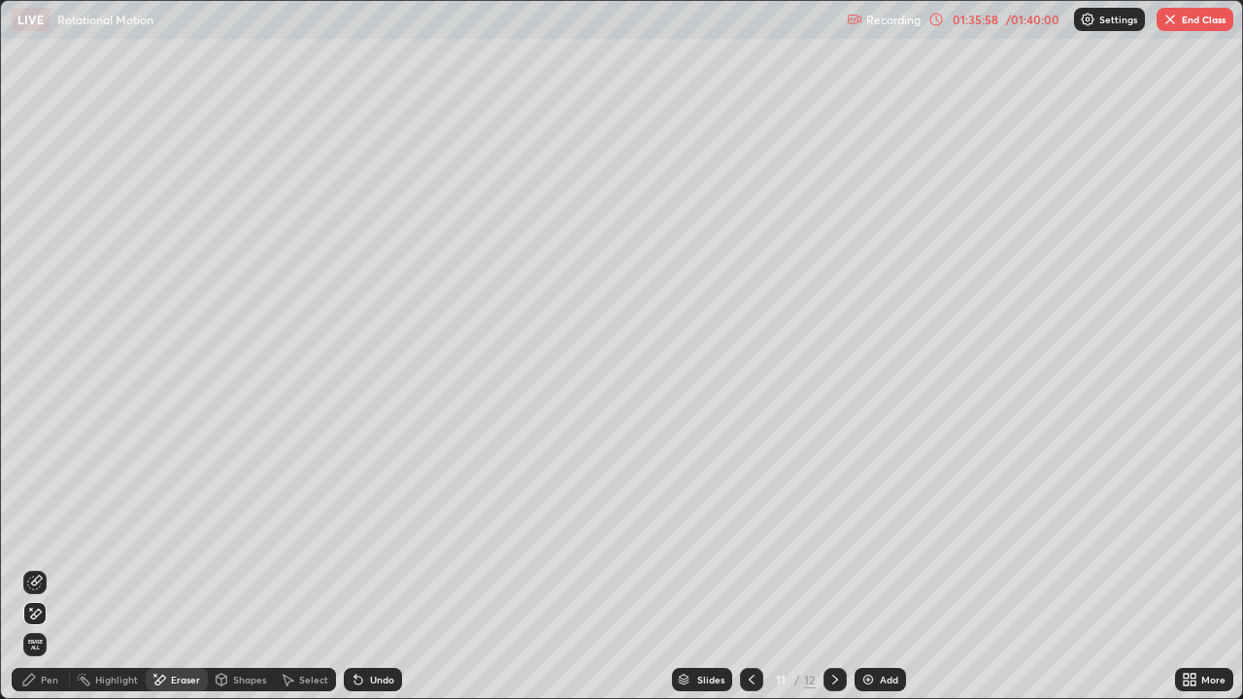
click at [57, 567] on div "Pen" at bounding box center [49, 680] width 17 height 10
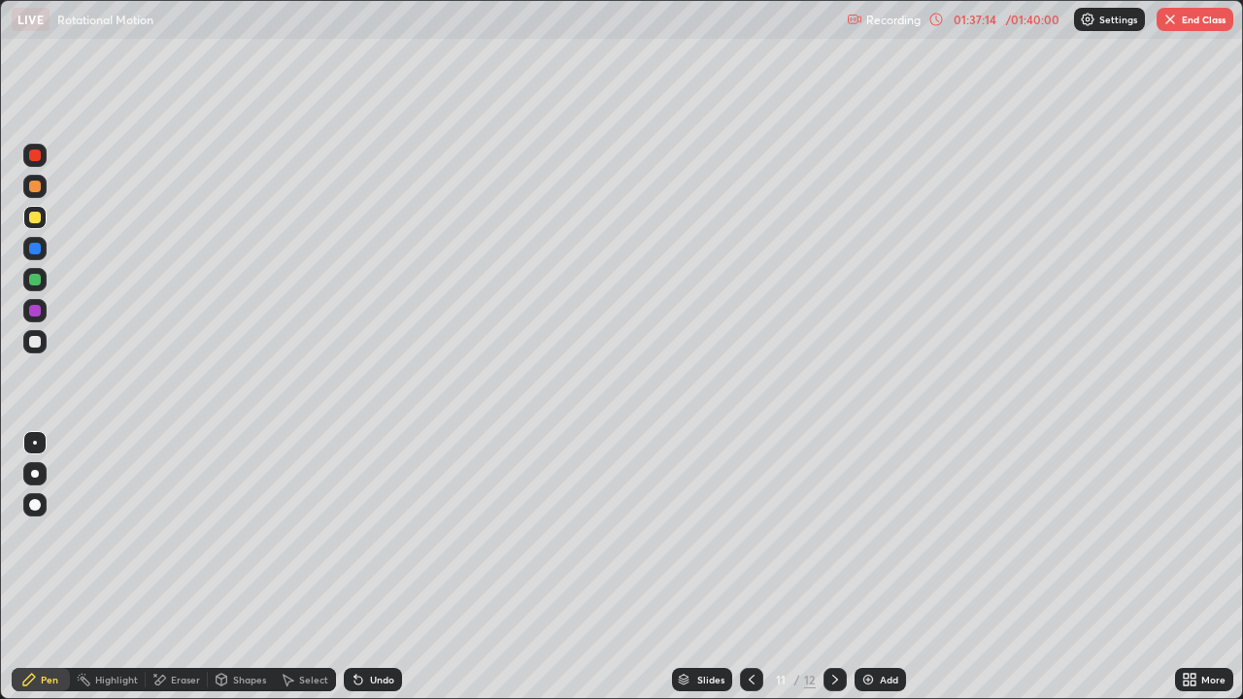
click at [169, 567] on div "Eraser" at bounding box center [177, 679] width 62 height 23
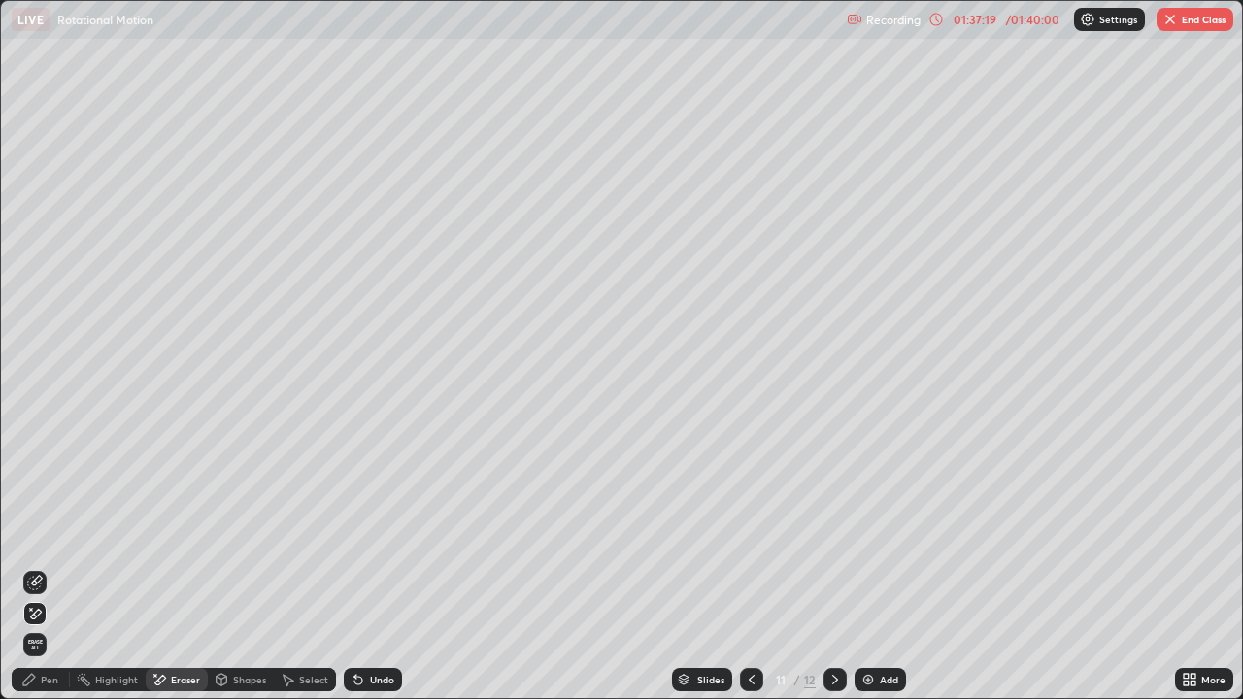
click at [50, 567] on div "Pen" at bounding box center [49, 680] width 17 height 10
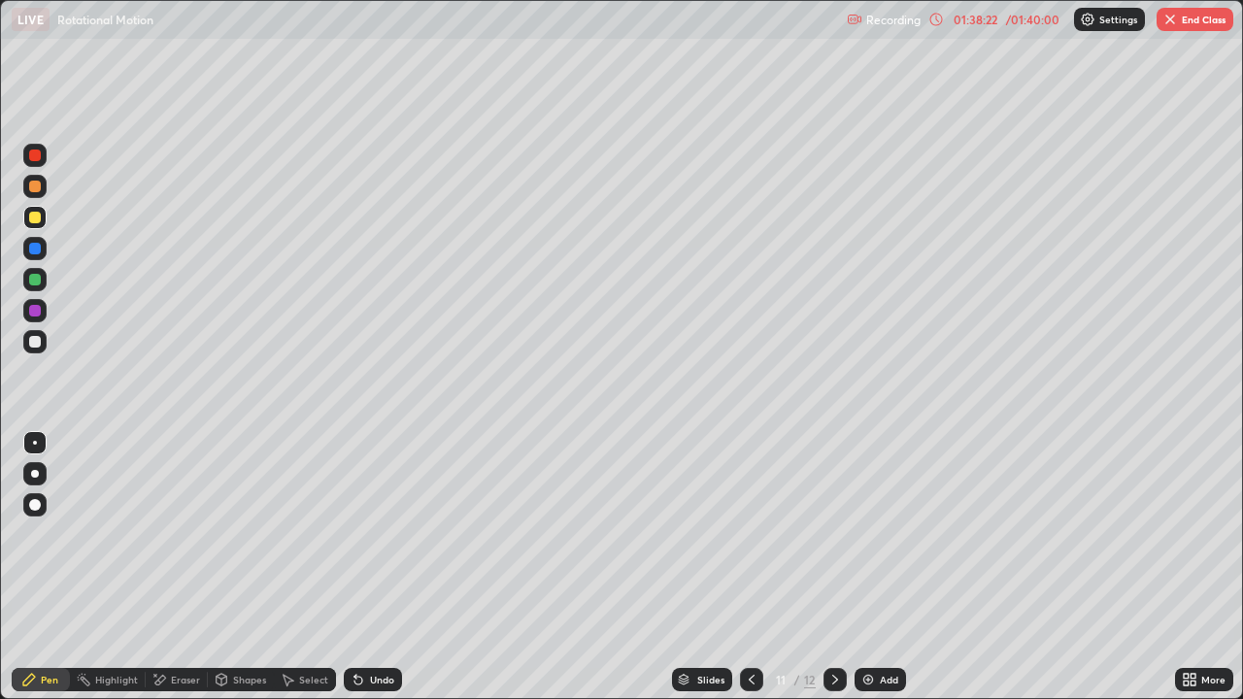
click at [872, 567] on img at bounding box center [869, 680] width 16 height 16
click at [167, 567] on div "Eraser" at bounding box center [177, 679] width 62 height 23
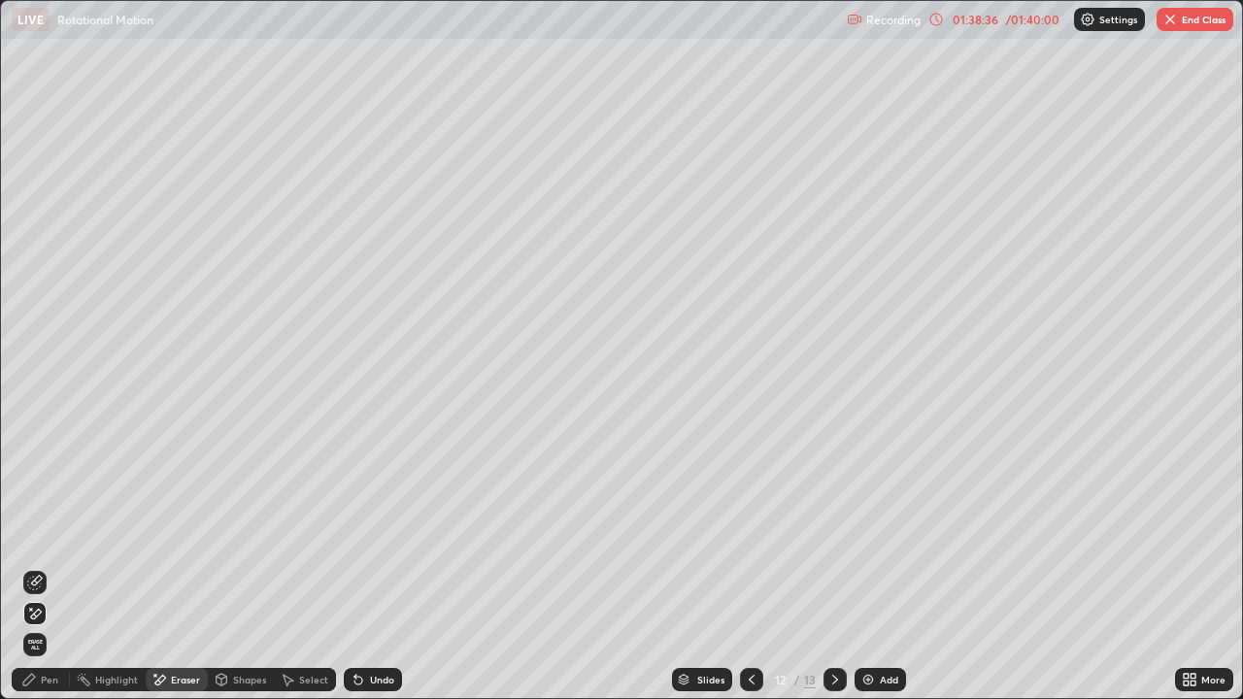
click at [47, 567] on div "Pen" at bounding box center [49, 680] width 17 height 10
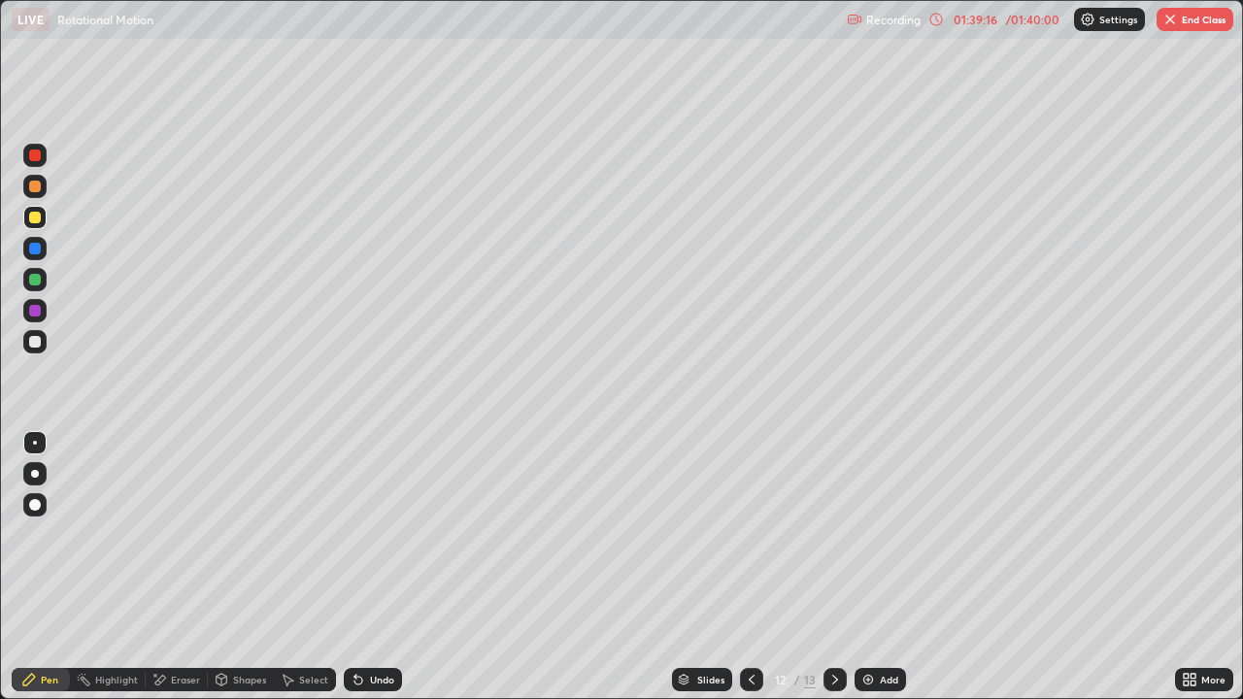
click at [35, 153] on div at bounding box center [35, 156] width 12 height 12
click at [30, 214] on div at bounding box center [35, 218] width 12 height 12
click at [39, 218] on div at bounding box center [35, 218] width 12 height 12
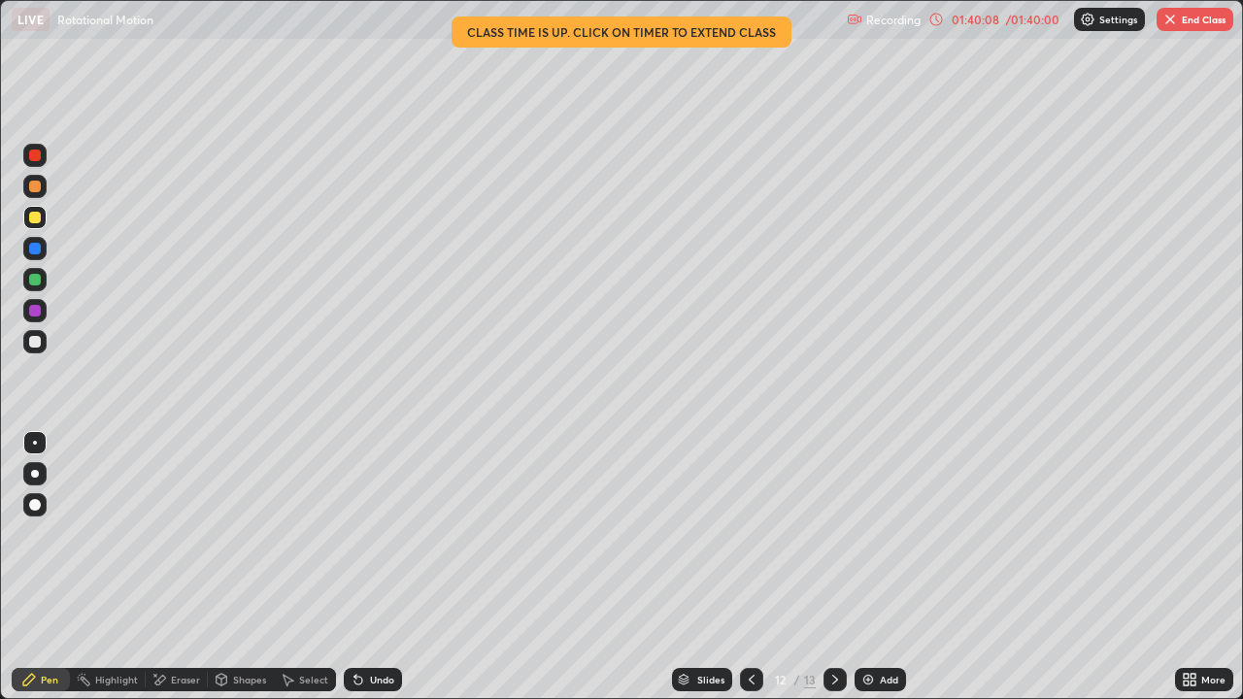
click at [30, 248] on div at bounding box center [35, 249] width 12 height 12
click at [35, 251] on div at bounding box center [35, 249] width 12 height 12
click at [1174, 26] on img "button" at bounding box center [1171, 20] width 16 height 16
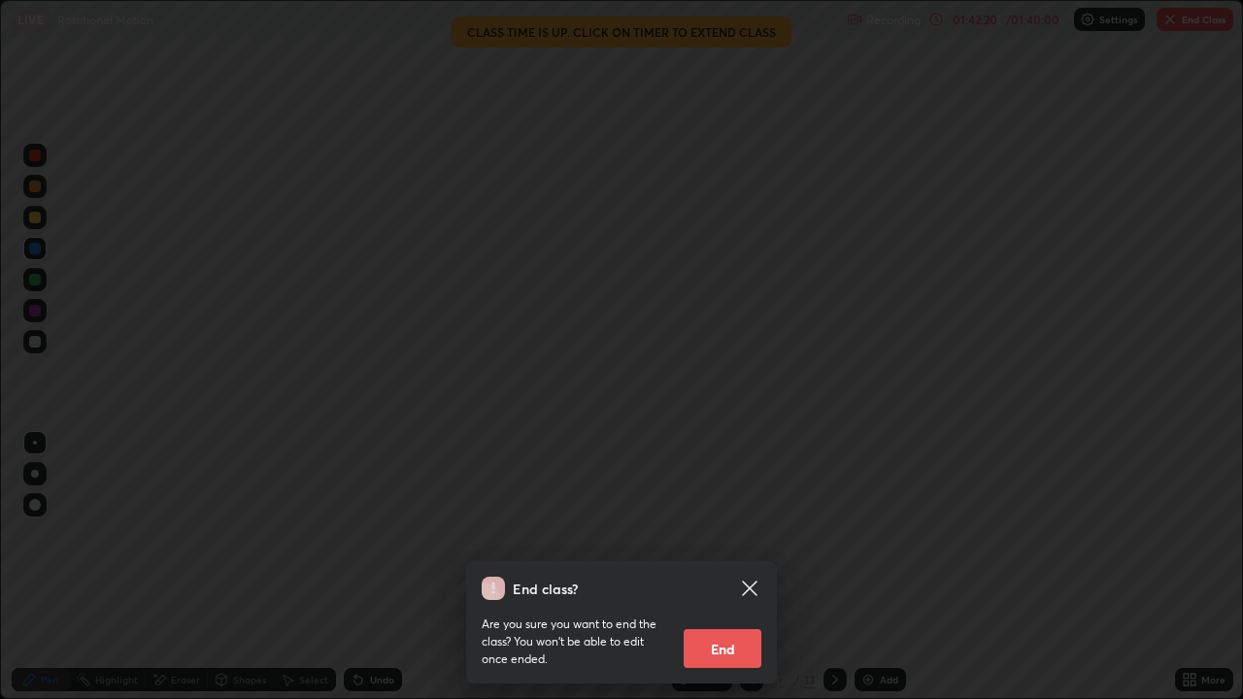
click at [718, 567] on button "End" at bounding box center [723, 648] width 78 height 39
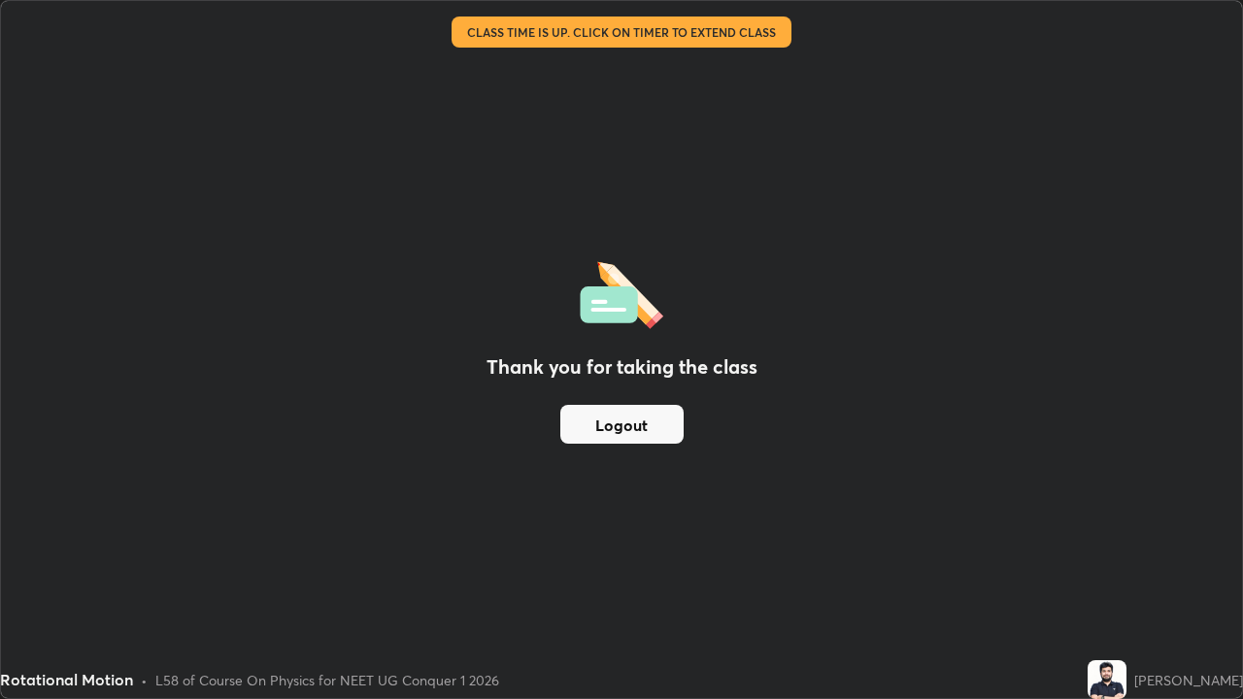
click at [596, 425] on button "Logout" at bounding box center [621, 424] width 123 height 39
